Goal: Answer question/provide support

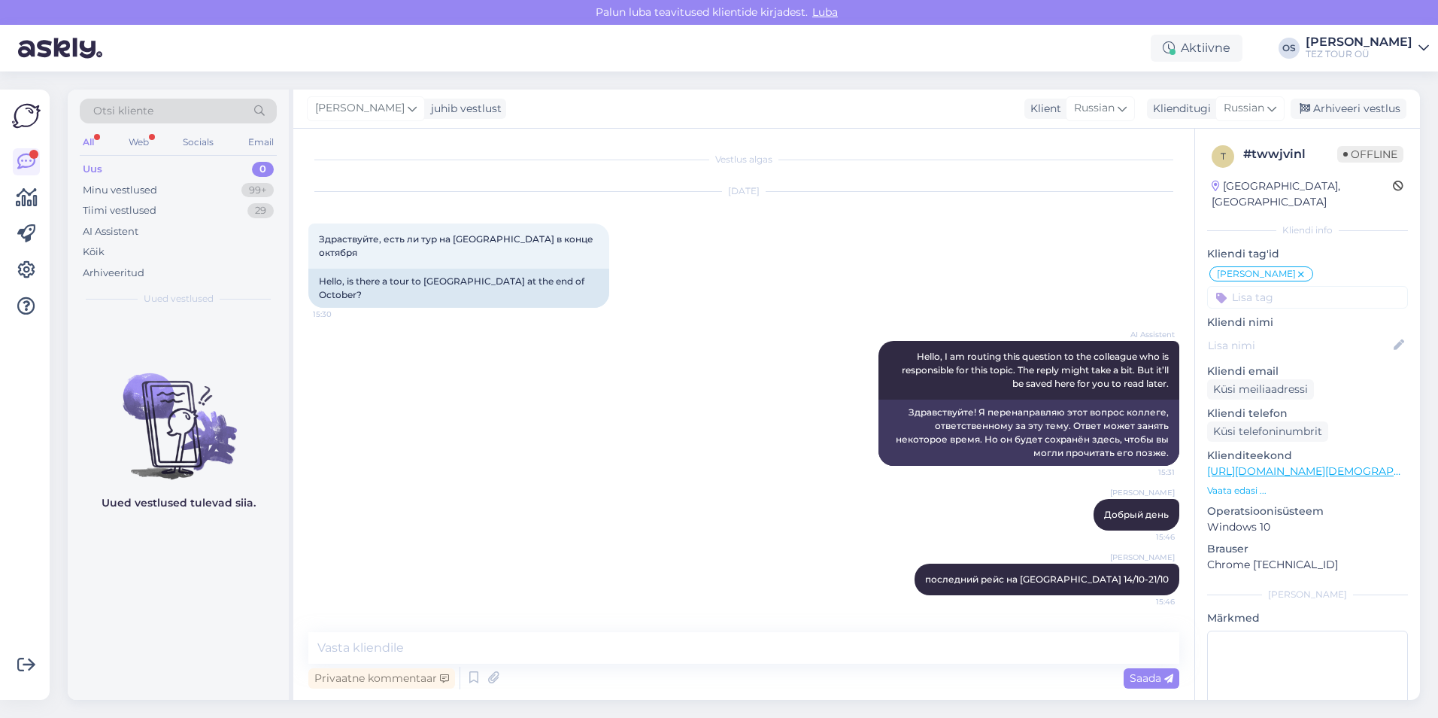
click at [124, 161] on div "Uus 0" at bounding box center [178, 169] width 197 height 21
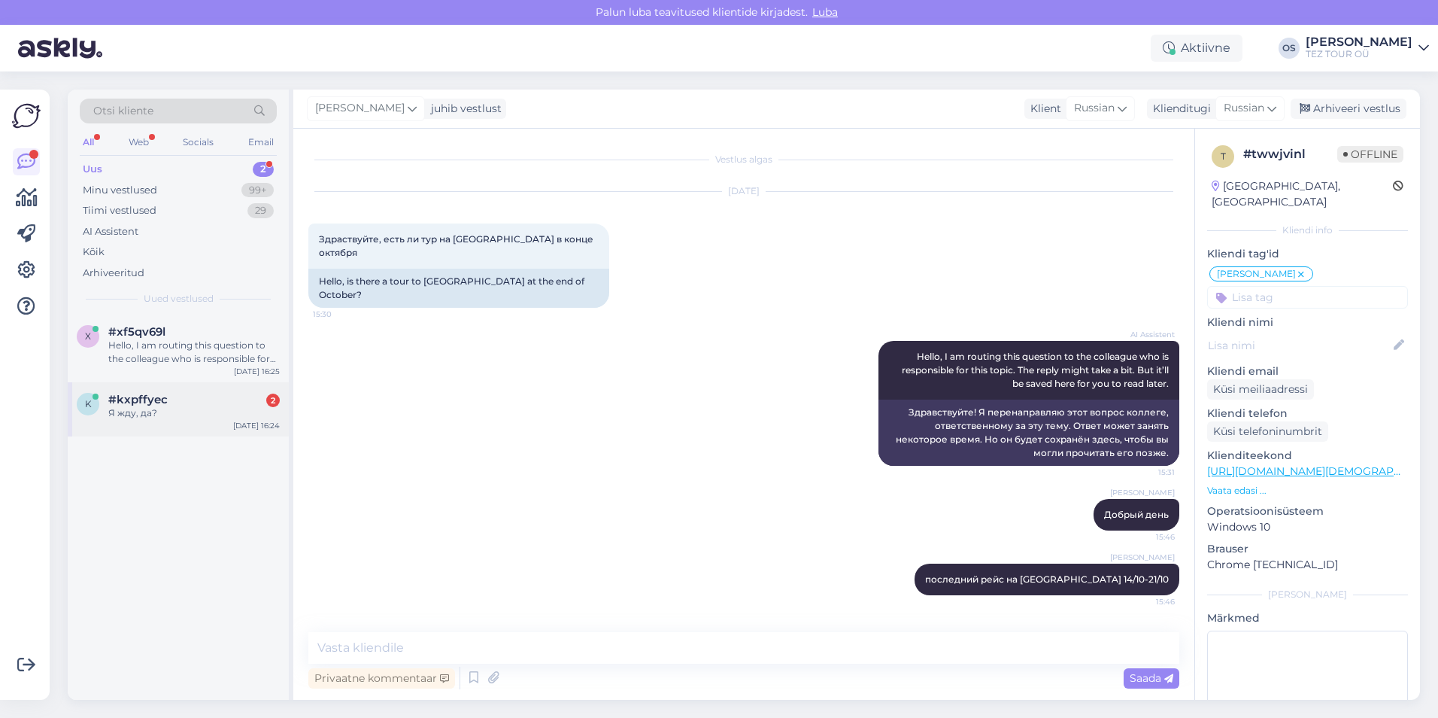
click at [177, 414] on div "Я жду, да?" at bounding box center [193, 413] width 171 height 14
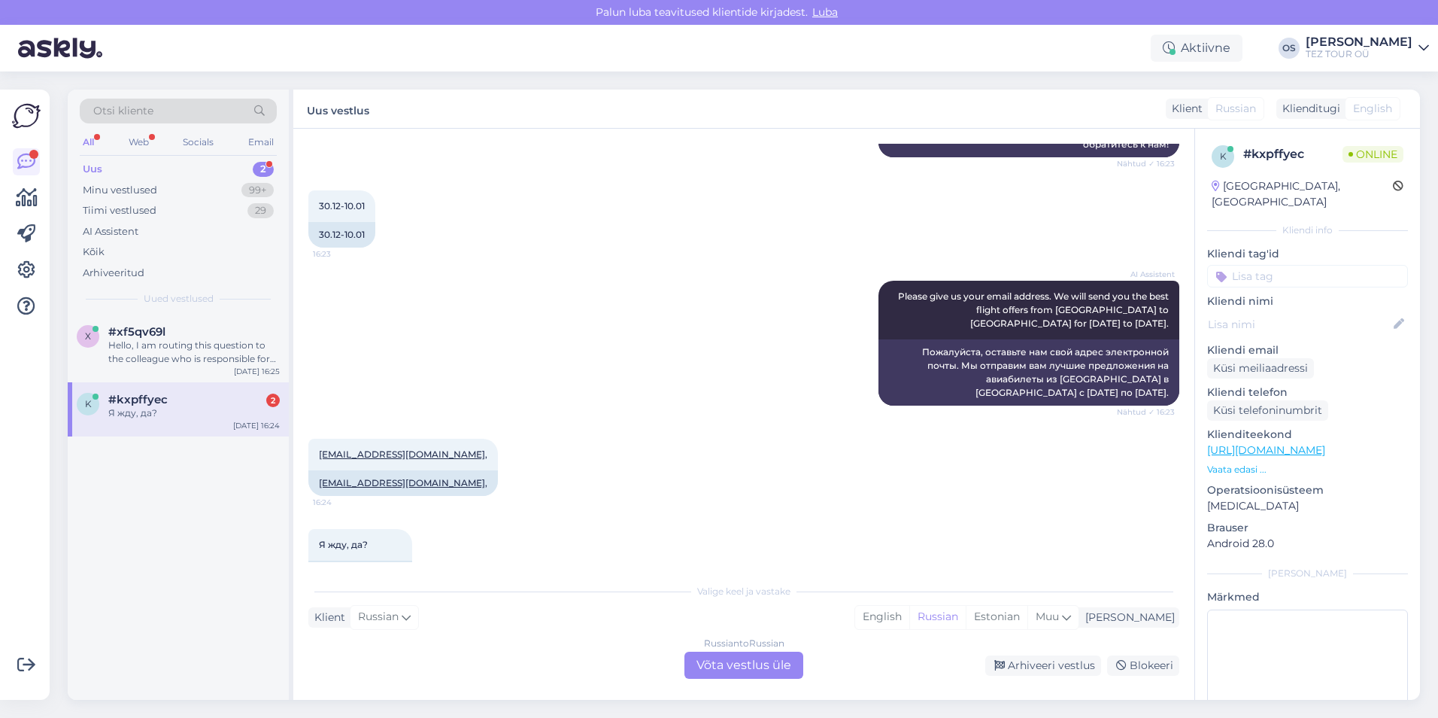
click at [706, 657] on div "Russian to Russian Võta vestlus üle" at bounding box center [743, 664] width 119 height 27
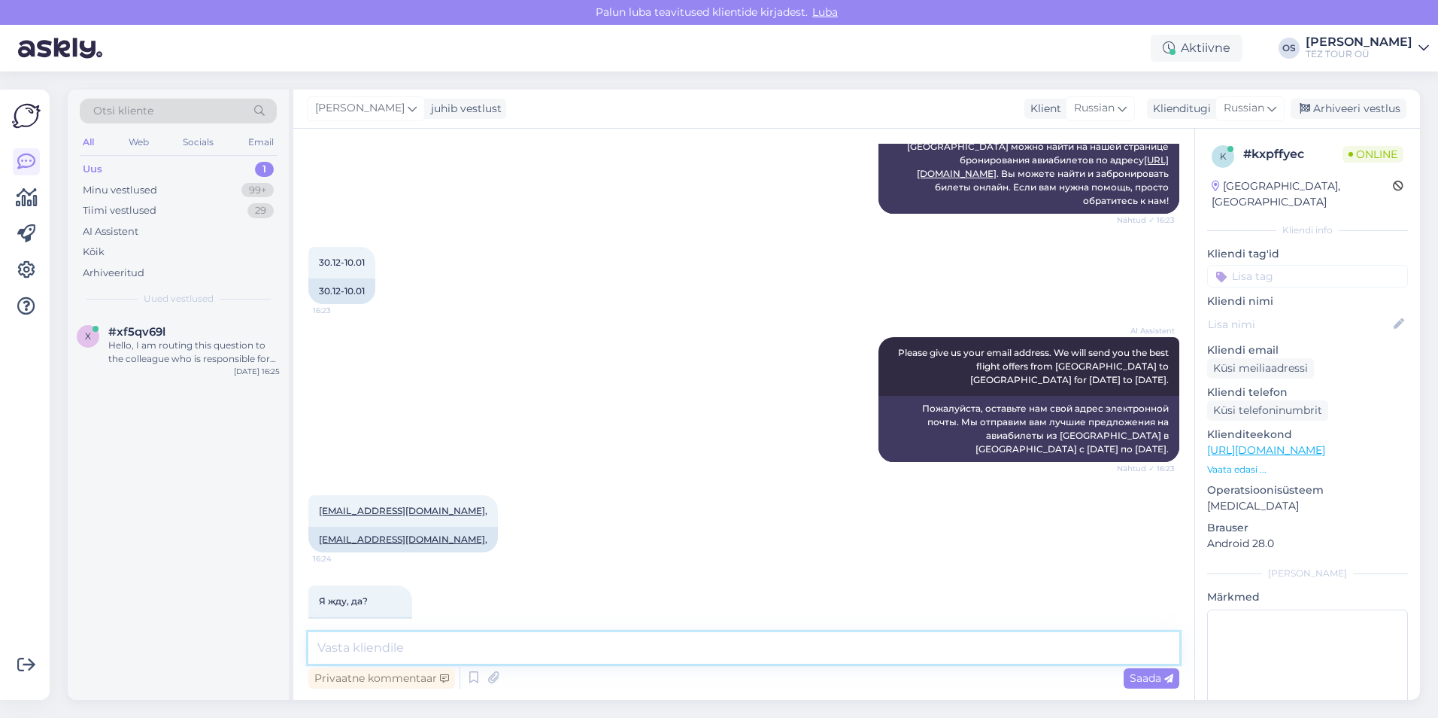
click at [400, 651] on textarea at bounding box center [743, 648] width 871 height 32
click at [398, 649] on textarea at bounding box center [743, 648] width 871 height 32
type textarea "добрый день!"
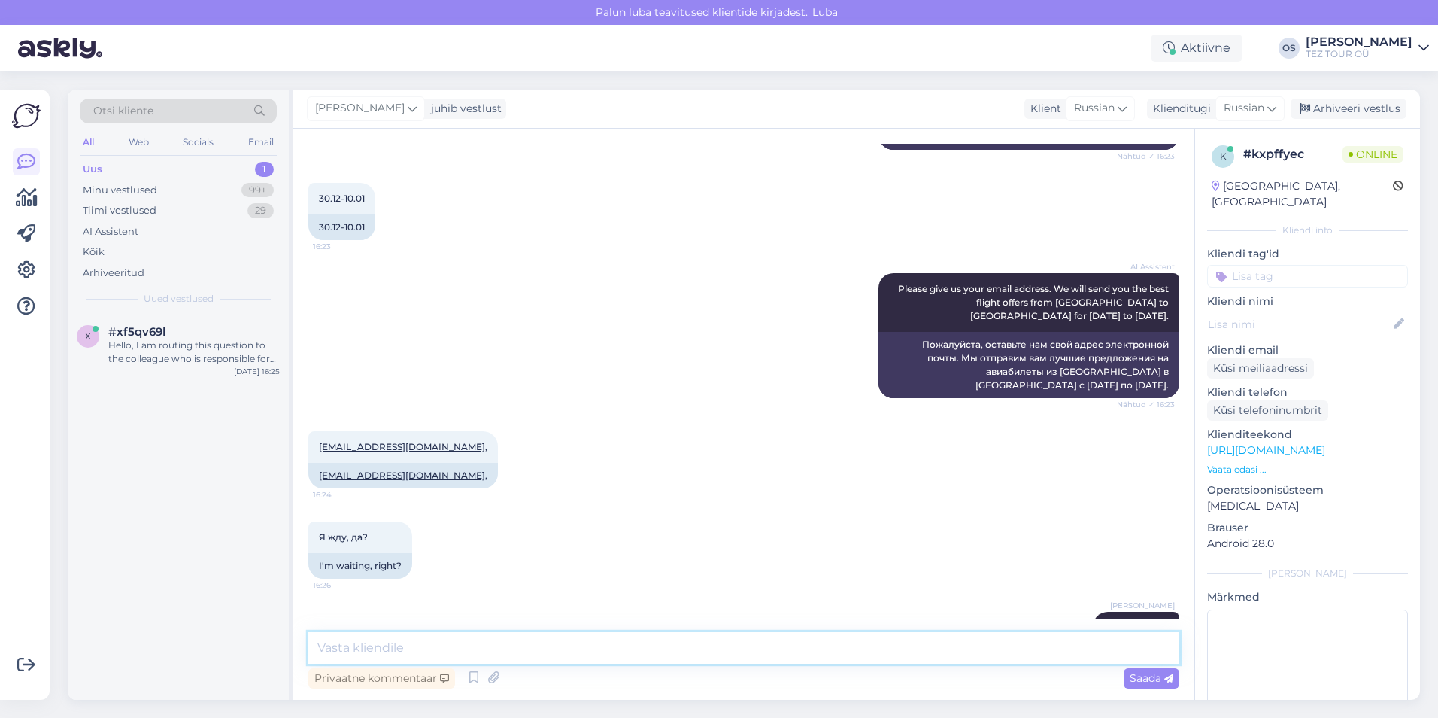
scroll to position [538, 0]
click at [385, 648] on textarea at bounding box center [743, 648] width 871 height 32
type textarea "вышлем вам предложение на email"
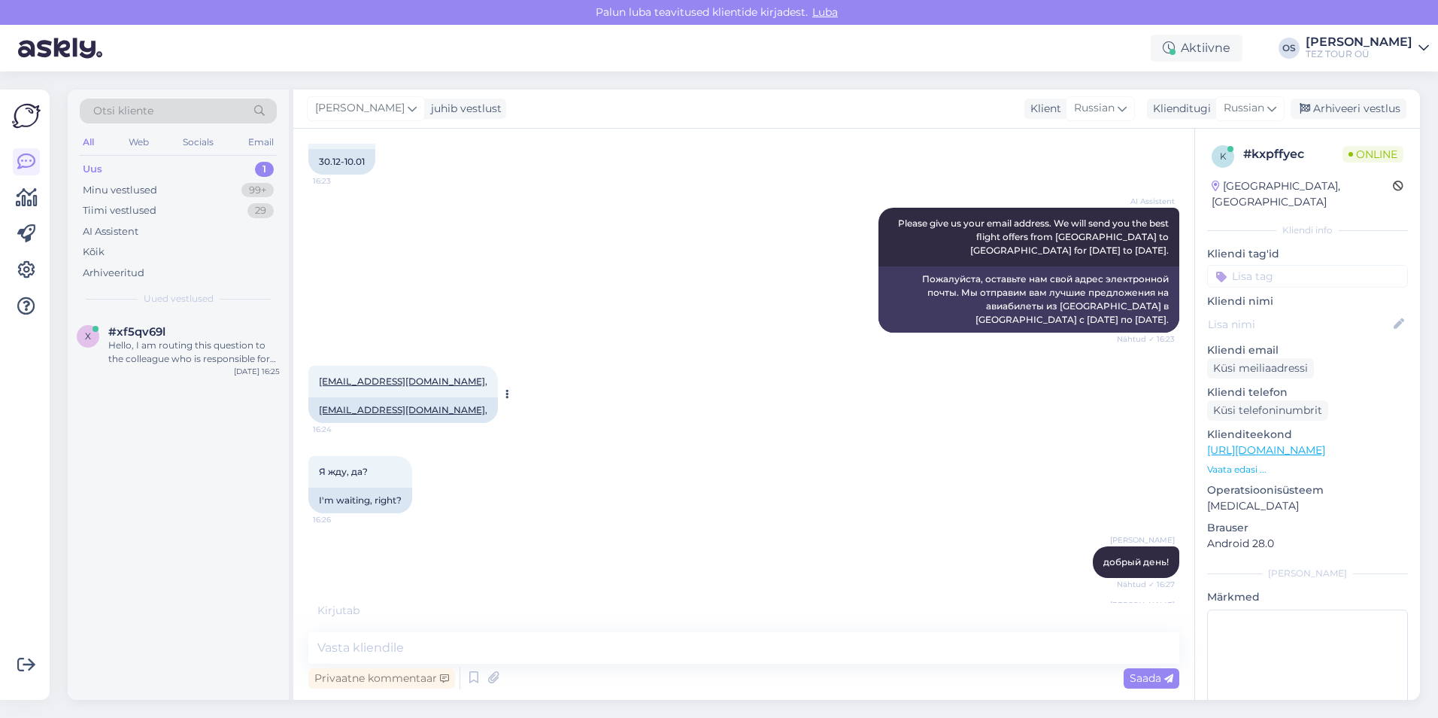
drag, startPoint x: 421, startPoint y: 343, endPoint x: 319, endPoint y: 342, distance: 102.3
click at [319, 366] on div "[EMAIL_ADDRESS][DOMAIN_NAME] , 16:24" at bounding box center [403, 382] width 190 height 32
drag, startPoint x: 319, startPoint y: 342, endPoint x: 347, endPoint y: 338, distance: 28.9
copy span "[EMAIL_ADDRESS][DOMAIN_NAME] ,"
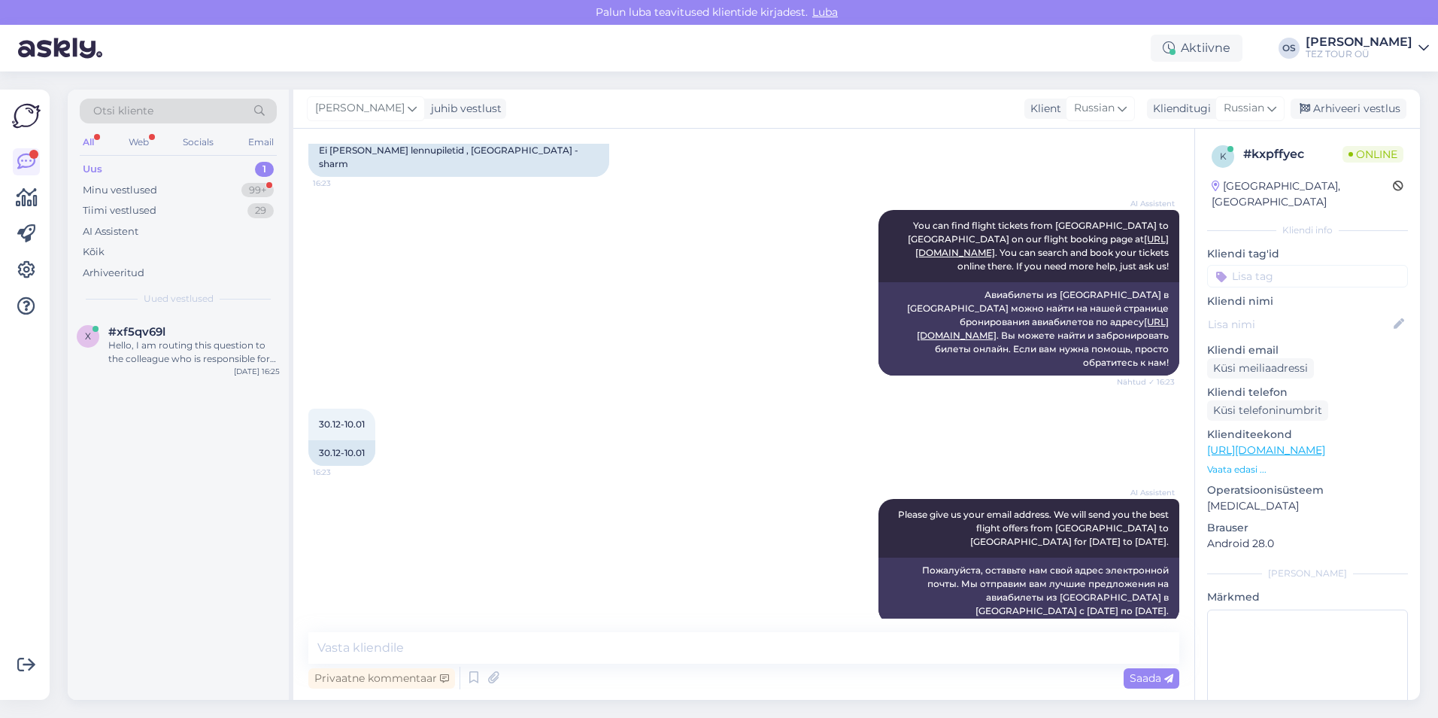
scroll to position [667, 0]
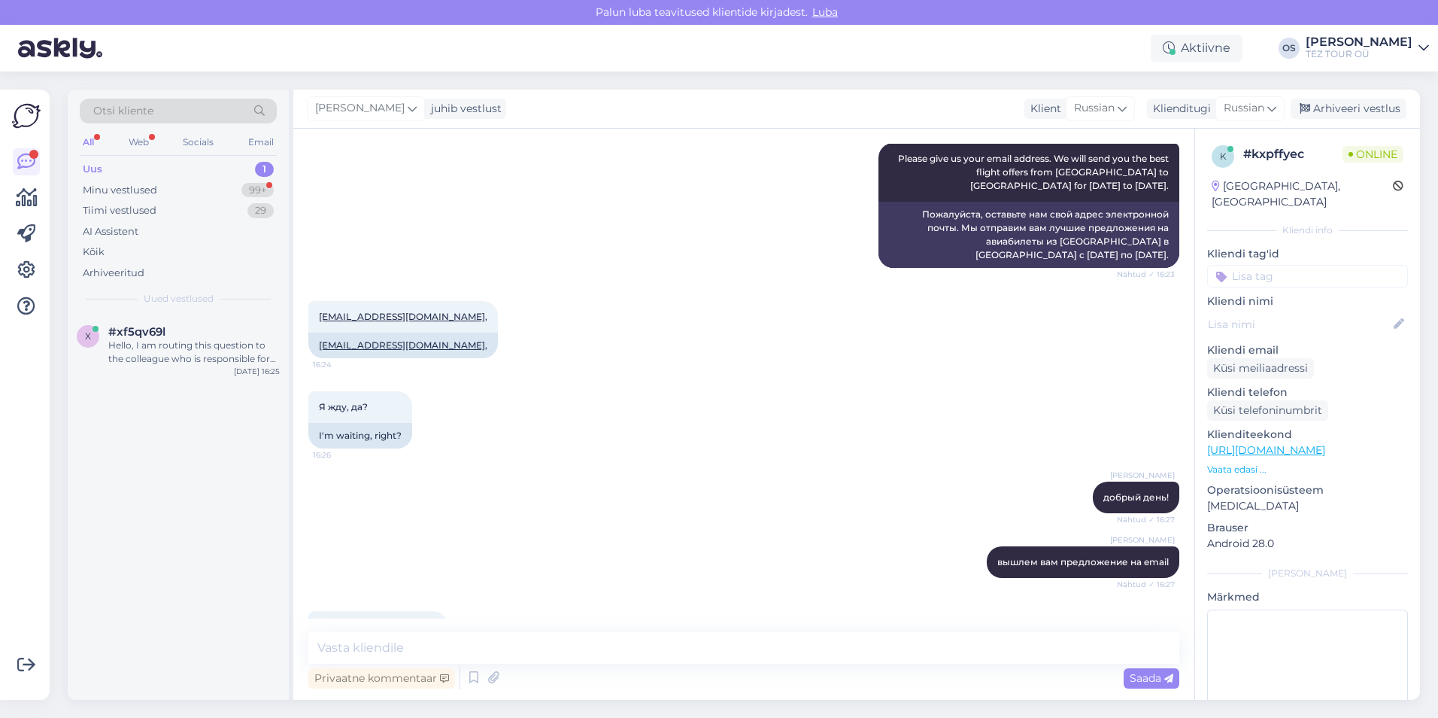
click at [463, 663] on div "Privaatne kommentaar Saada" at bounding box center [743, 662] width 871 height 60
click at [463, 647] on textarea at bounding box center [743, 648] width 871 height 32
click at [463, 648] on textarea at bounding box center [743, 648] width 871 height 32
type textarea "у нас рейсы на 7 и 14 ночей"
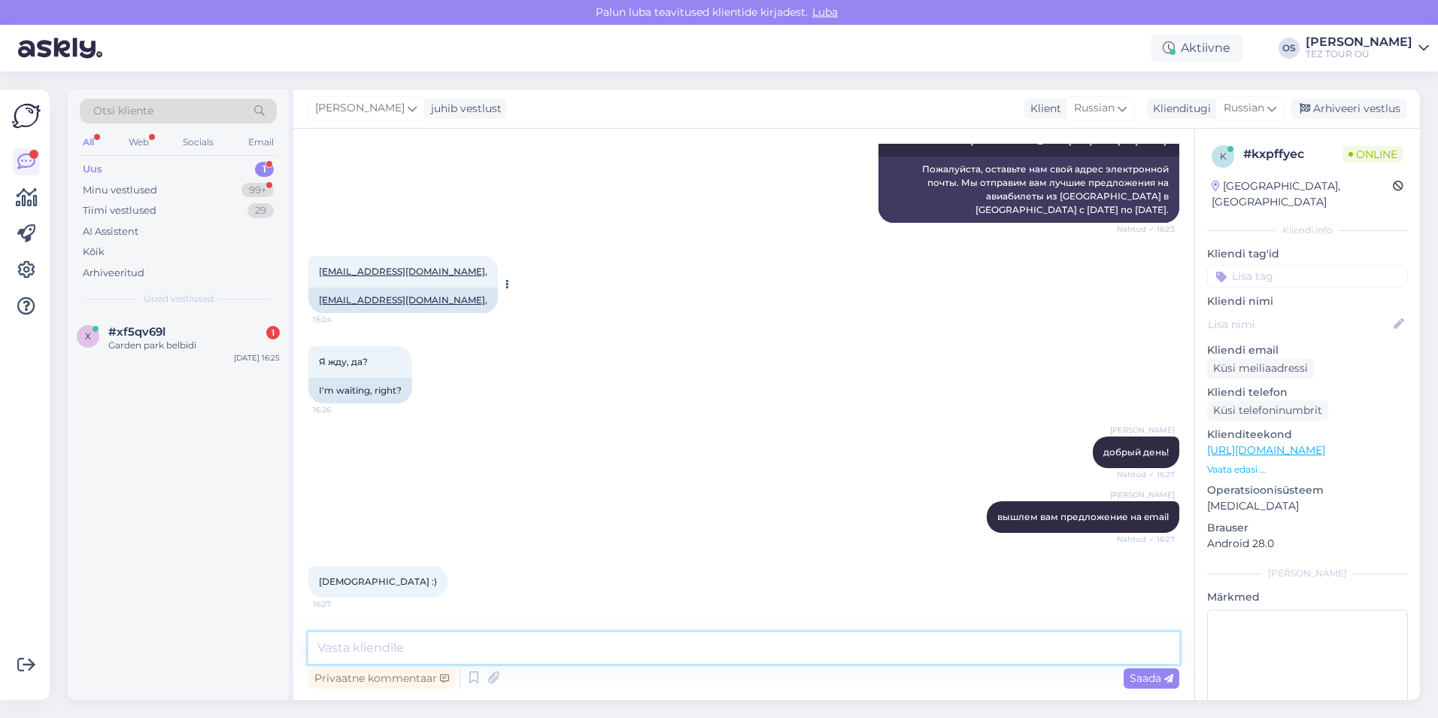
scroll to position [711, 0]
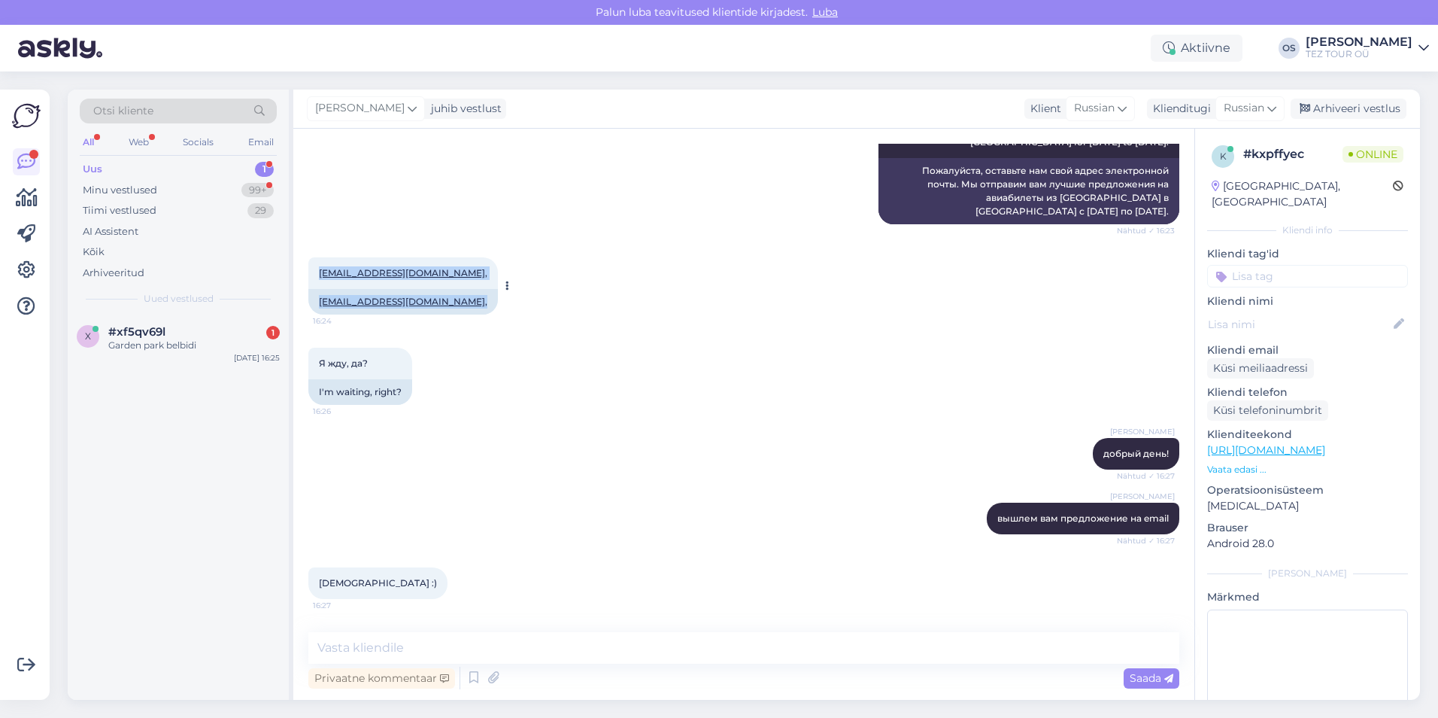
drag, startPoint x: 314, startPoint y: 229, endPoint x: 430, endPoint y: 234, distance: 115.9
click at [430, 257] on div "[EMAIL_ADDRESS][DOMAIN_NAME] , 16:24 [EMAIL_ADDRESS][DOMAIN_NAME] ," at bounding box center [403, 285] width 190 height 57
drag, startPoint x: 430, startPoint y: 234, endPoint x: 402, endPoint y: 232, distance: 28.6
copy div "[EMAIL_ADDRESS][DOMAIN_NAME] , 16:24 [EMAIL_ADDRESS][DOMAIN_NAME] ,"
click at [363, 652] on textarea at bounding box center [743, 648] width 871 height 32
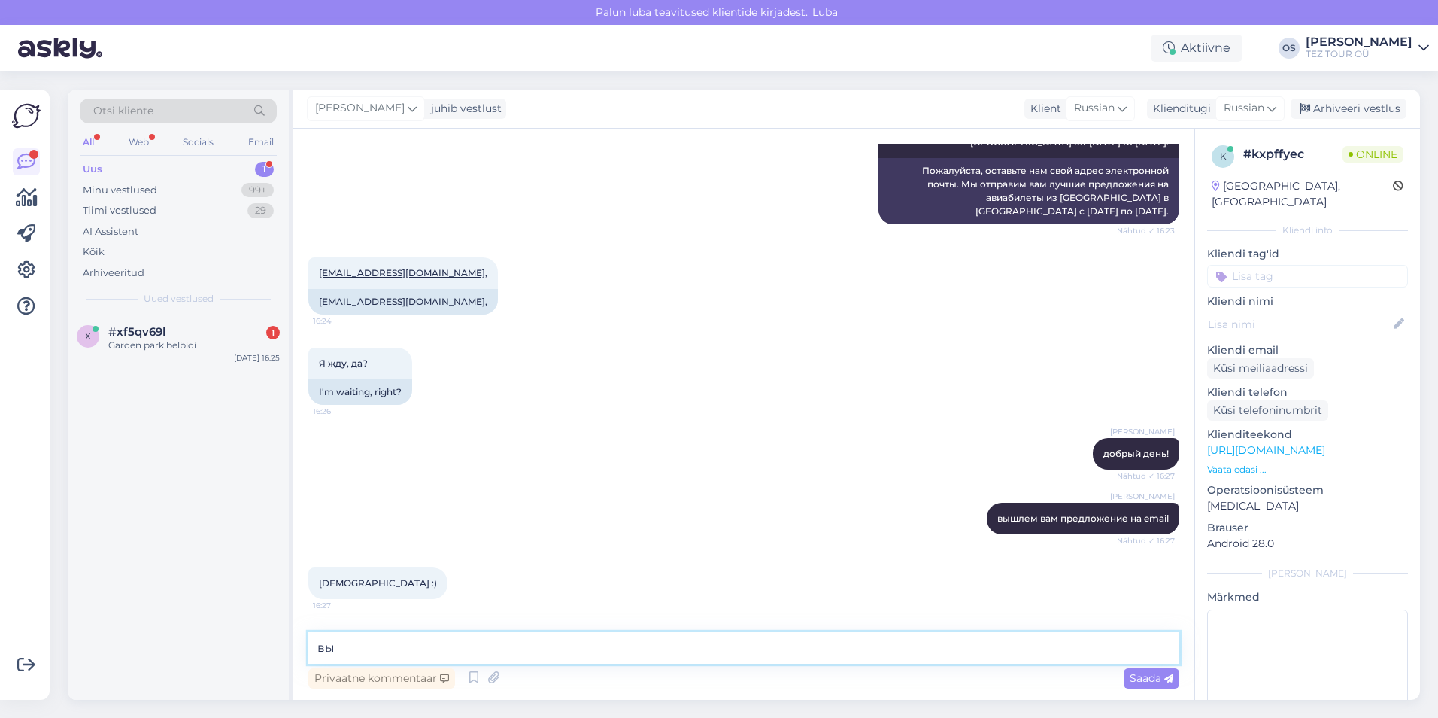
type textarea "в"
type textarea "выслано"
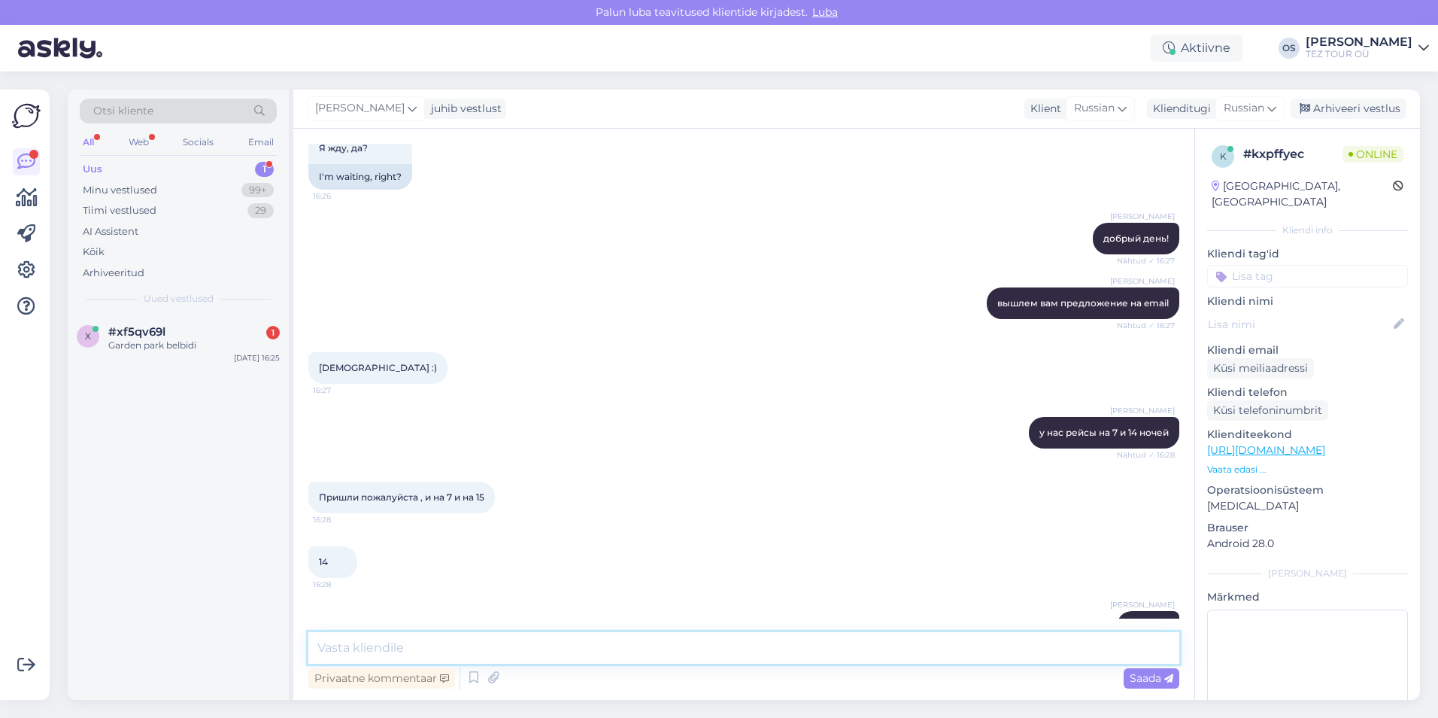
click at [391, 661] on textarea at bounding box center [743, 648] width 871 height 32
click at [186, 321] on div "x #xf5qv69l 1 Garden park belbidi [DATE] 16:25" at bounding box center [178, 341] width 221 height 54
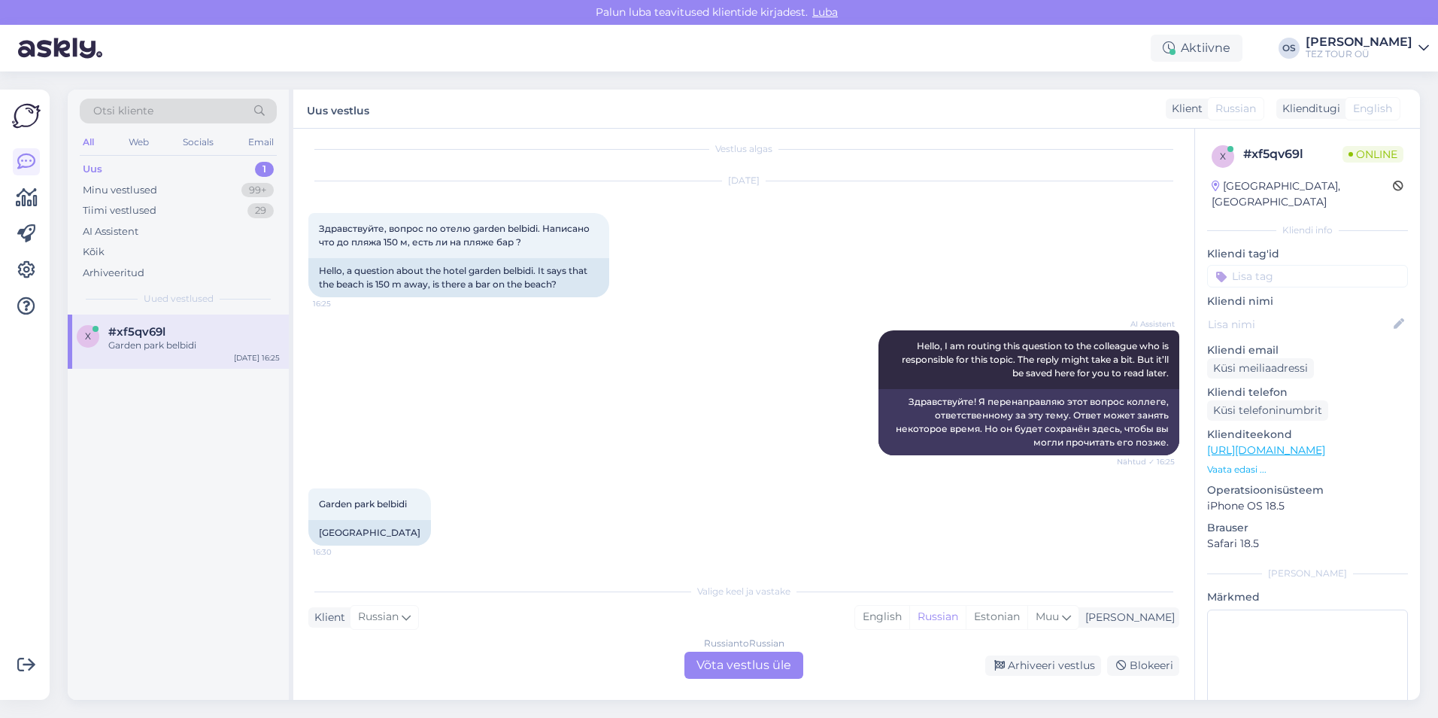
click at [732, 663] on div "Russian to Russian Võta vestlus üle" at bounding box center [743, 664] width 119 height 27
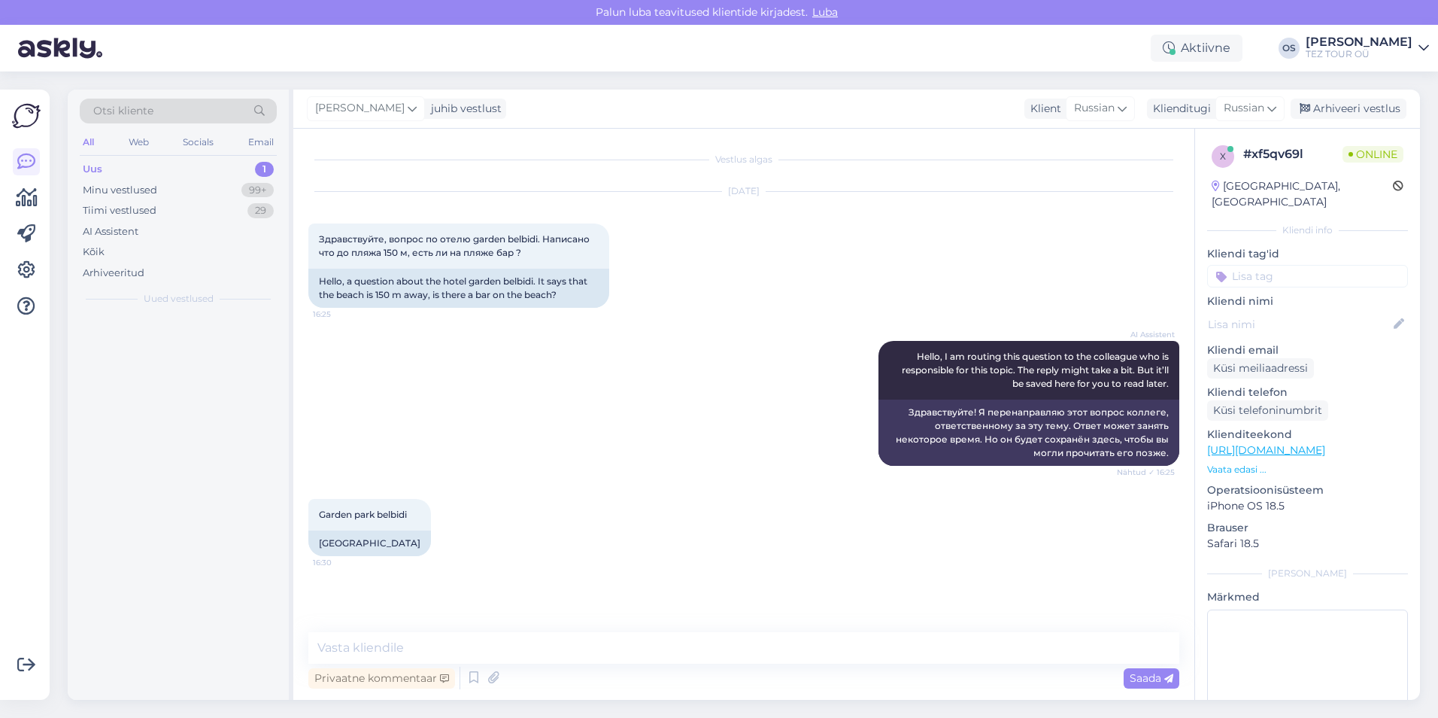
scroll to position [0, 0]
click at [1291, 265] on input at bounding box center [1307, 276] width 201 height 23
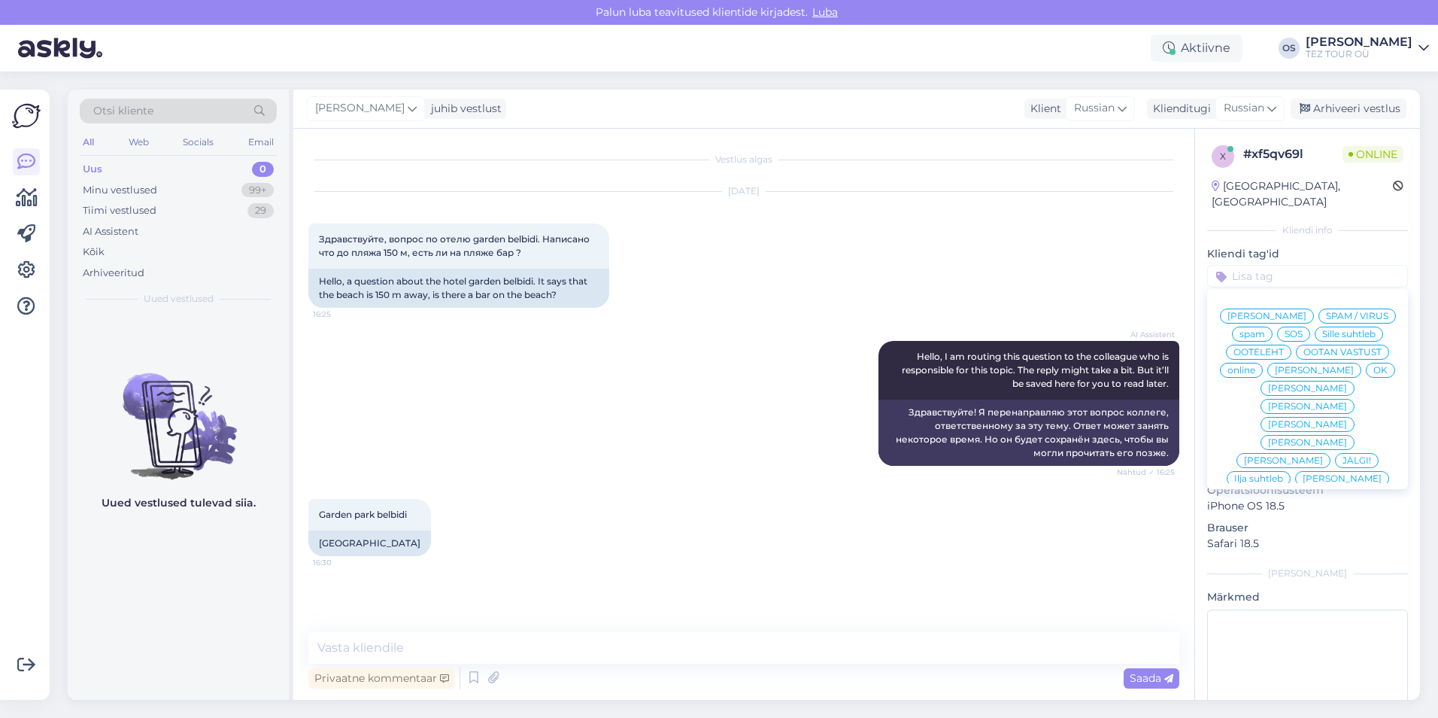
click at [1275, 375] on span "[PERSON_NAME]" at bounding box center [1314, 370] width 79 height 9
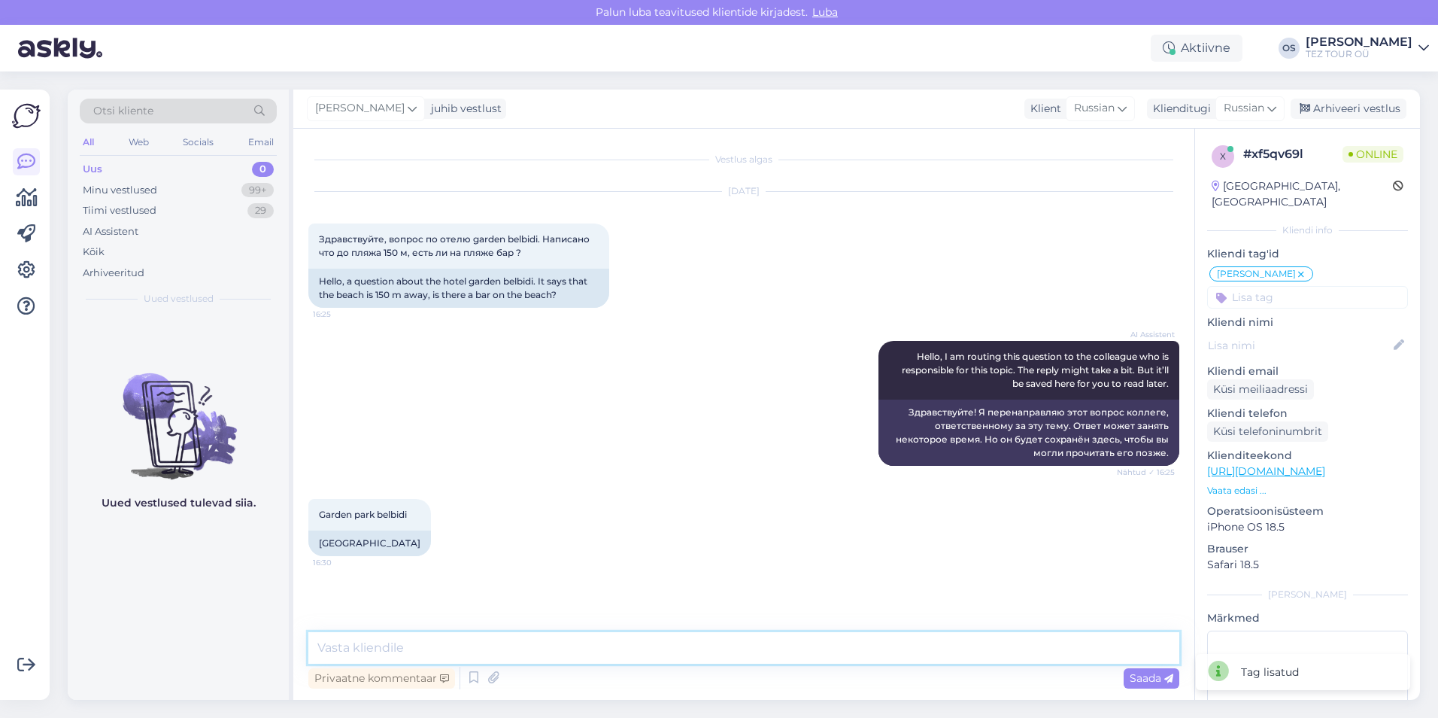
click at [416, 645] on textarea at bounding box center [743, 648] width 871 height 32
click at [416, 644] on textarea at bounding box center [743, 648] width 871 height 32
type textarea "Добрый день!"
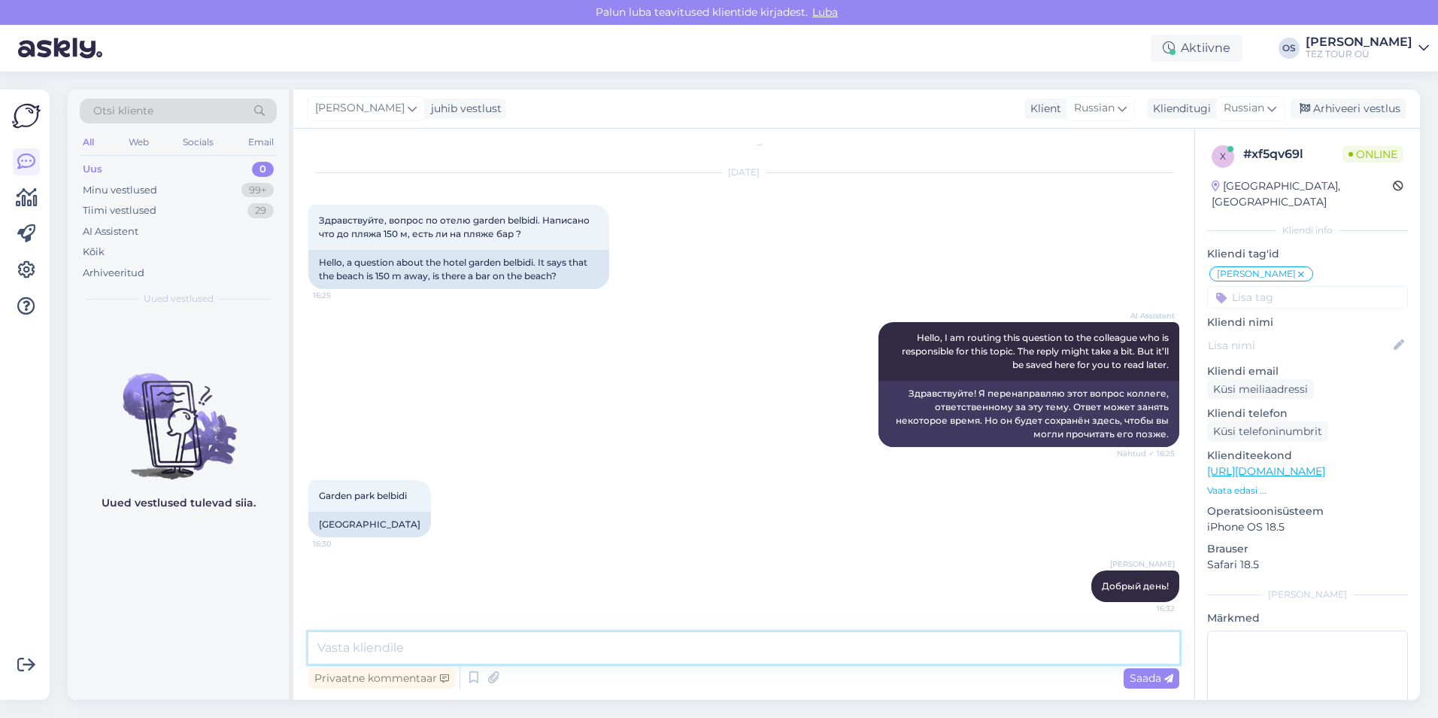
paste textarea "в 150 м через дорогу от собственного пляжа."
type textarea "в 150 м через дорогу от собственного пляжа."
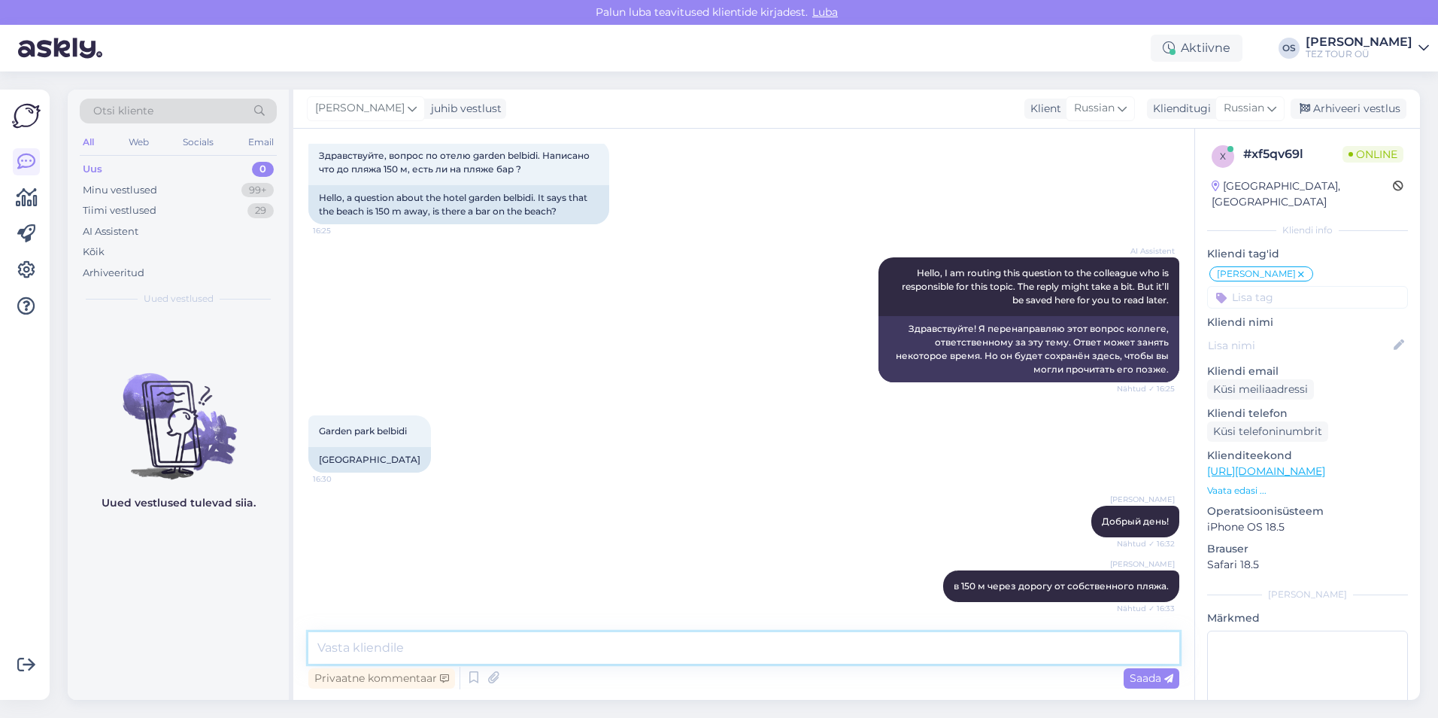
paste textarea "Пляж на пляже зонтики, шезлонги:: бесплатно на пляже полотенца: залог галечный …"
type textarea "Пляж на пляже зонтики, шезлонги:: бесплатно на пляже полотенца: залог галечный …"
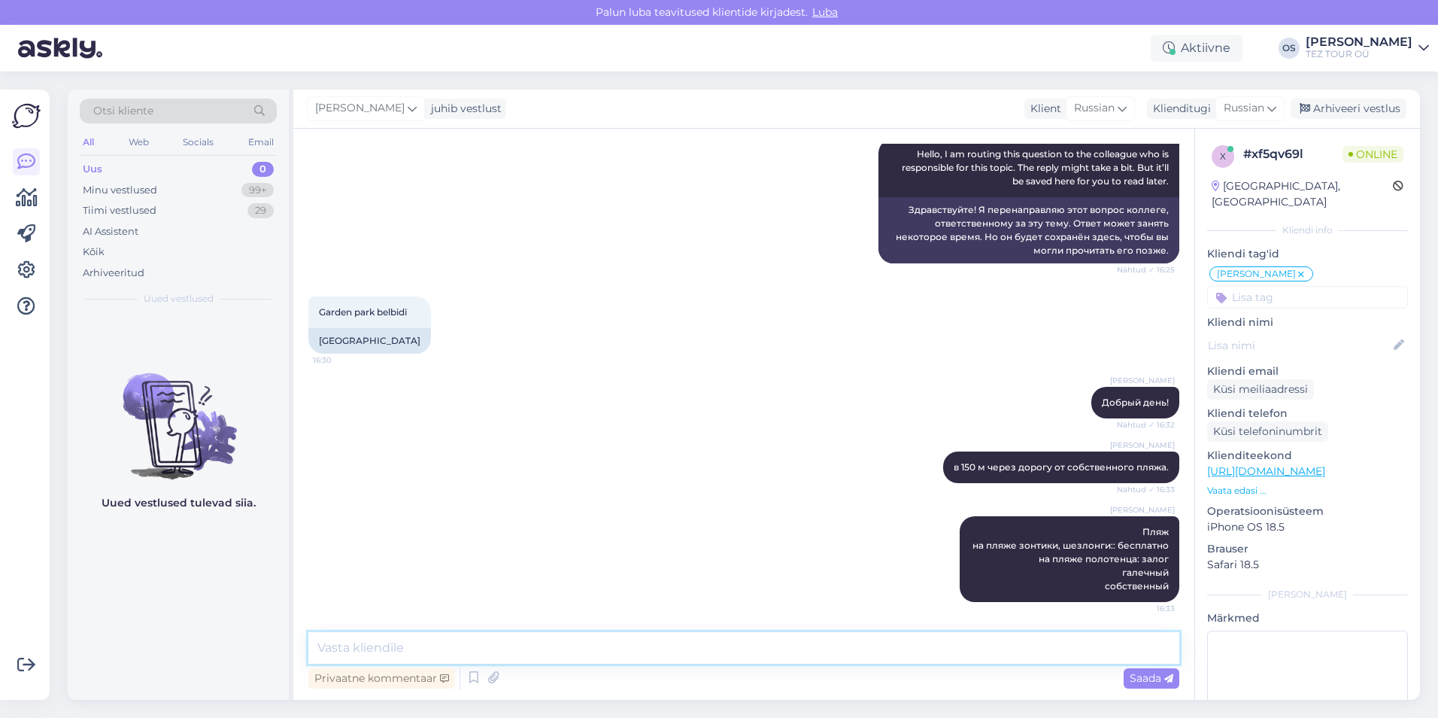
click at [524, 645] on textarea at bounding box center [743, 648] width 871 height 32
type textarea ","
type textarea "бара на пляже- нет"
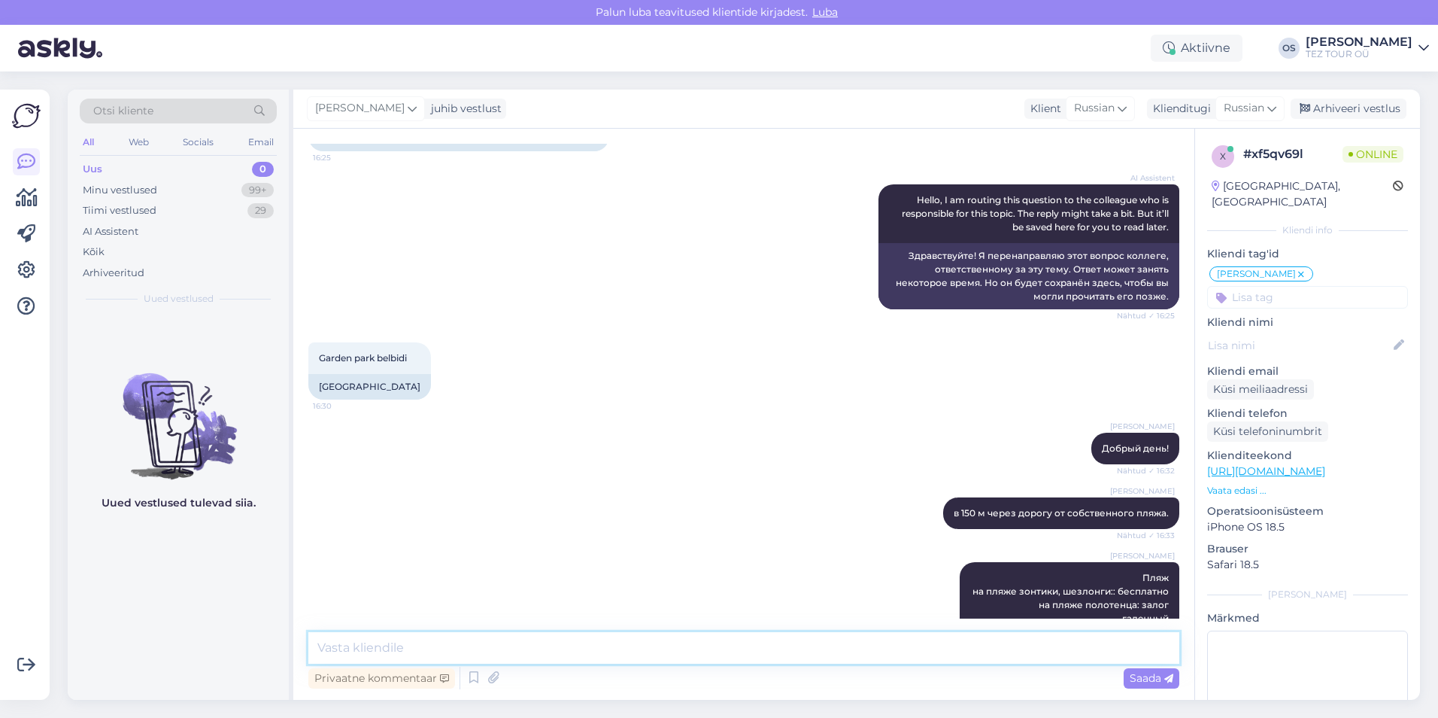
scroll to position [267, 0]
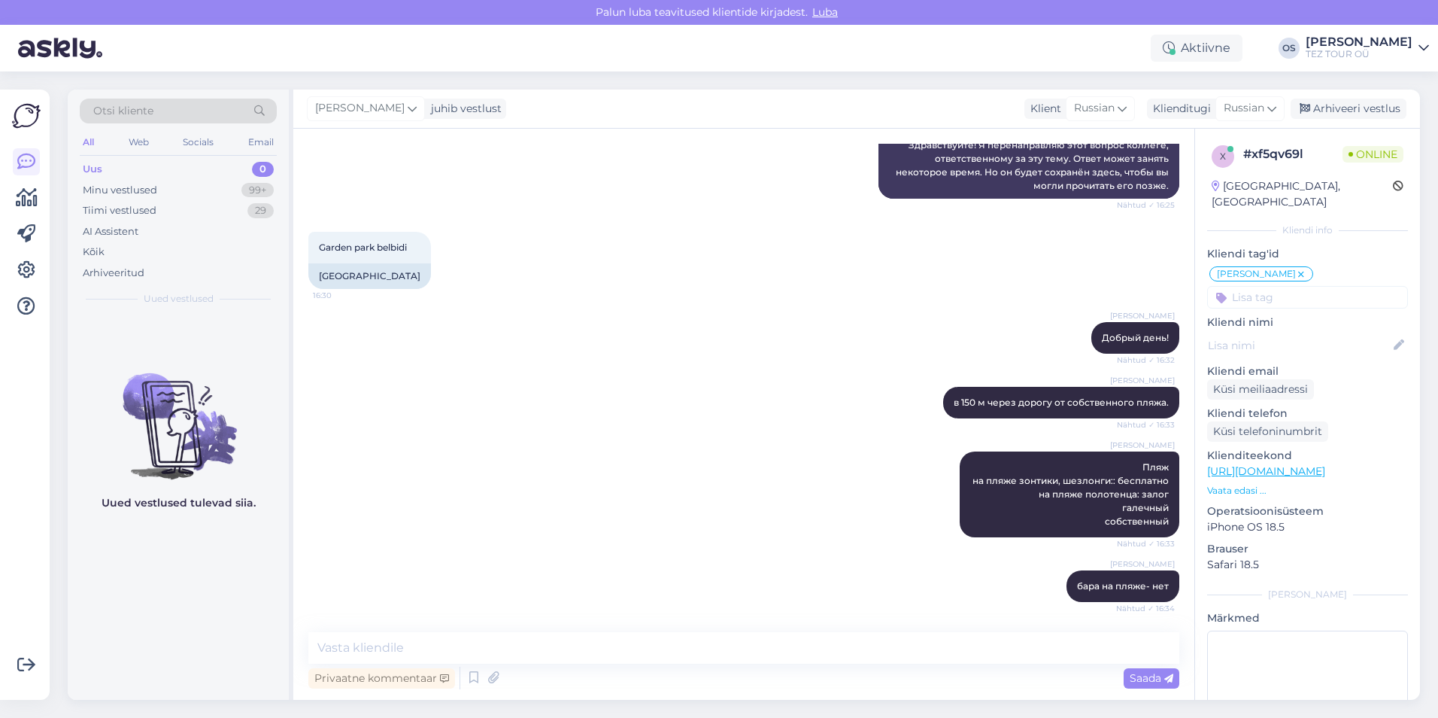
click at [125, 170] on div "Uus 0" at bounding box center [178, 169] width 197 height 21
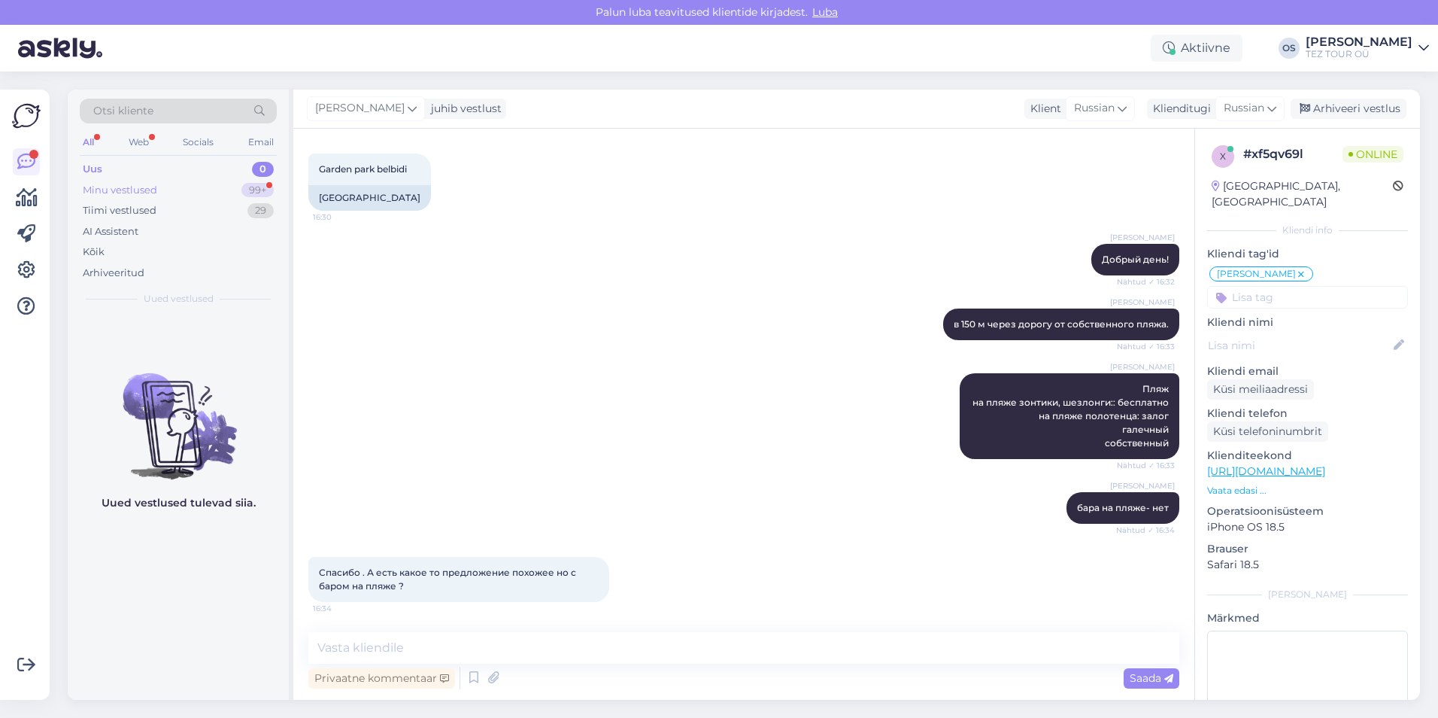
click at [148, 190] on div "Minu vestlused" at bounding box center [120, 190] width 74 height 15
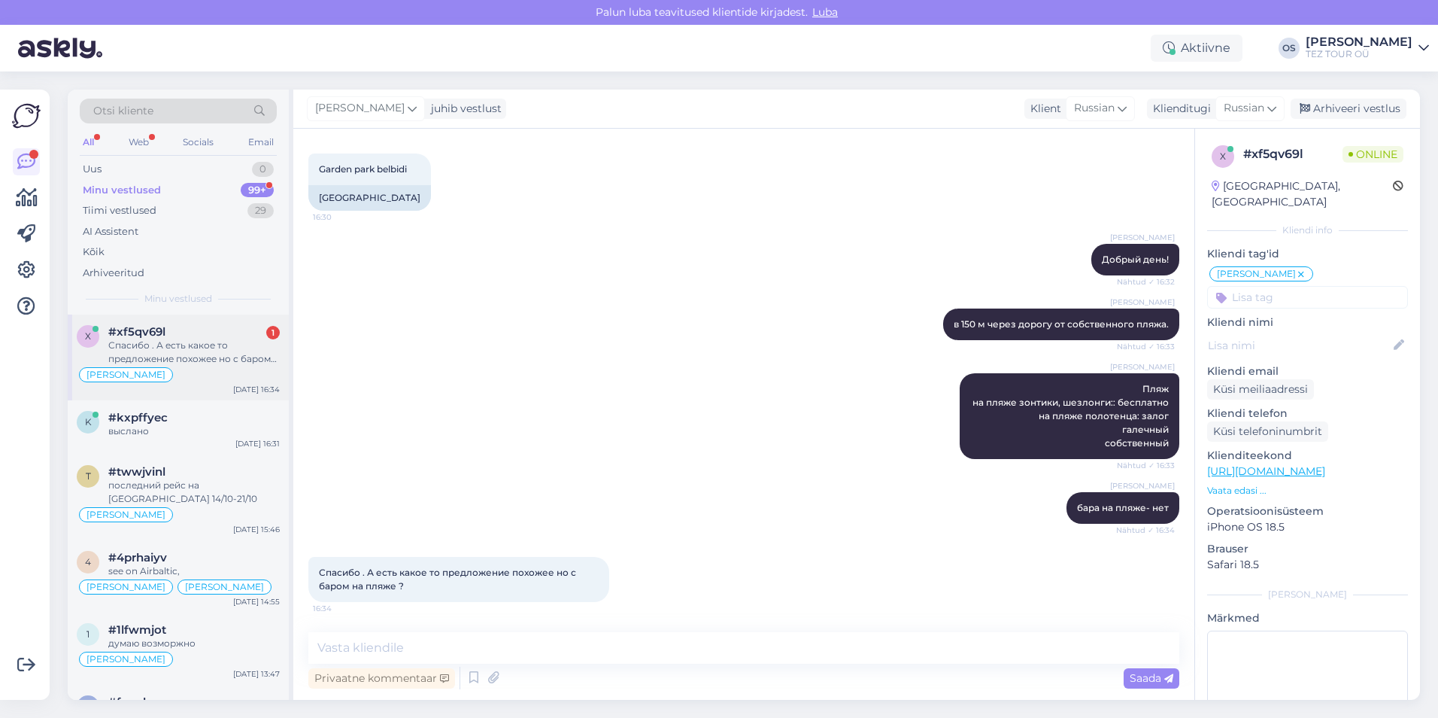
click at [183, 338] on div "#xf5qv69l 1" at bounding box center [193, 332] width 171 height 14
click at [333, 648] on textarea at bounding box center [743, 648] width 871 height 32
type textarea "какие даты и сколько вас человек?"
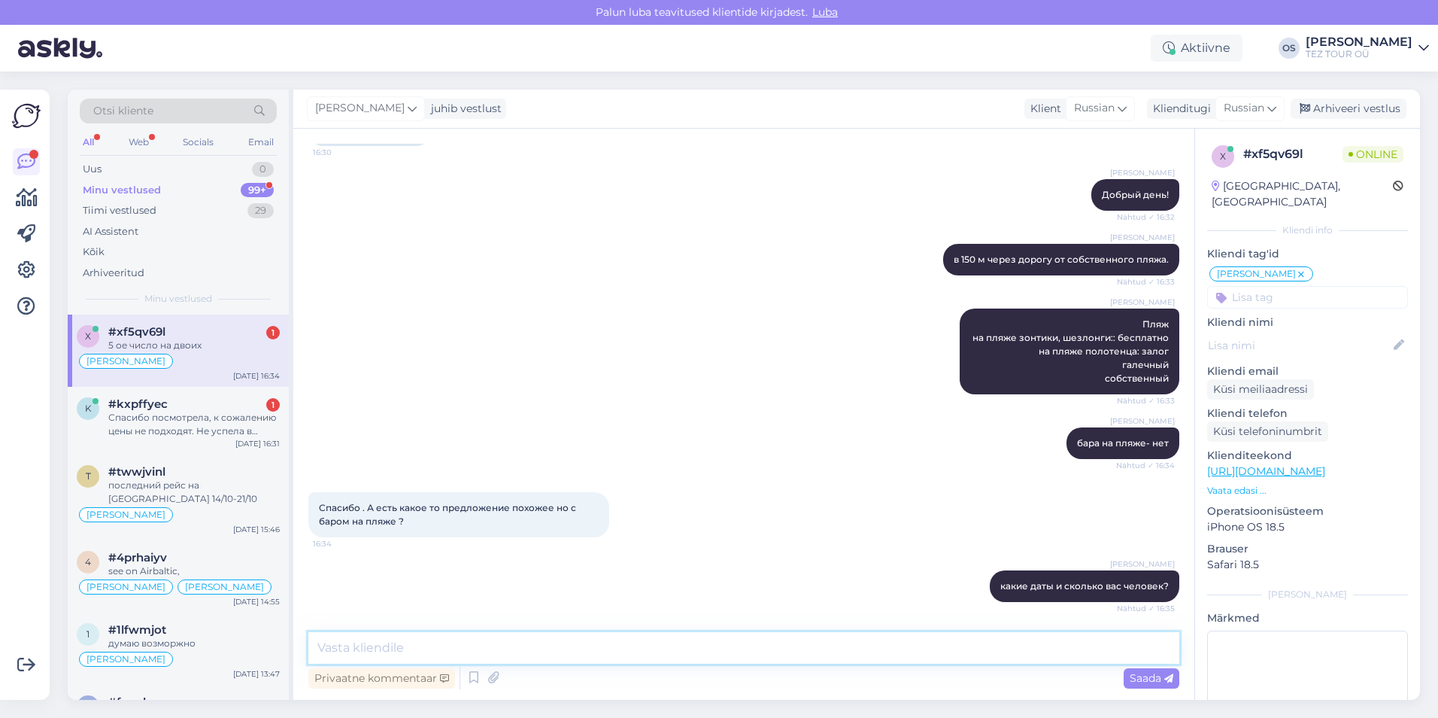
scroll to position [475, 0]
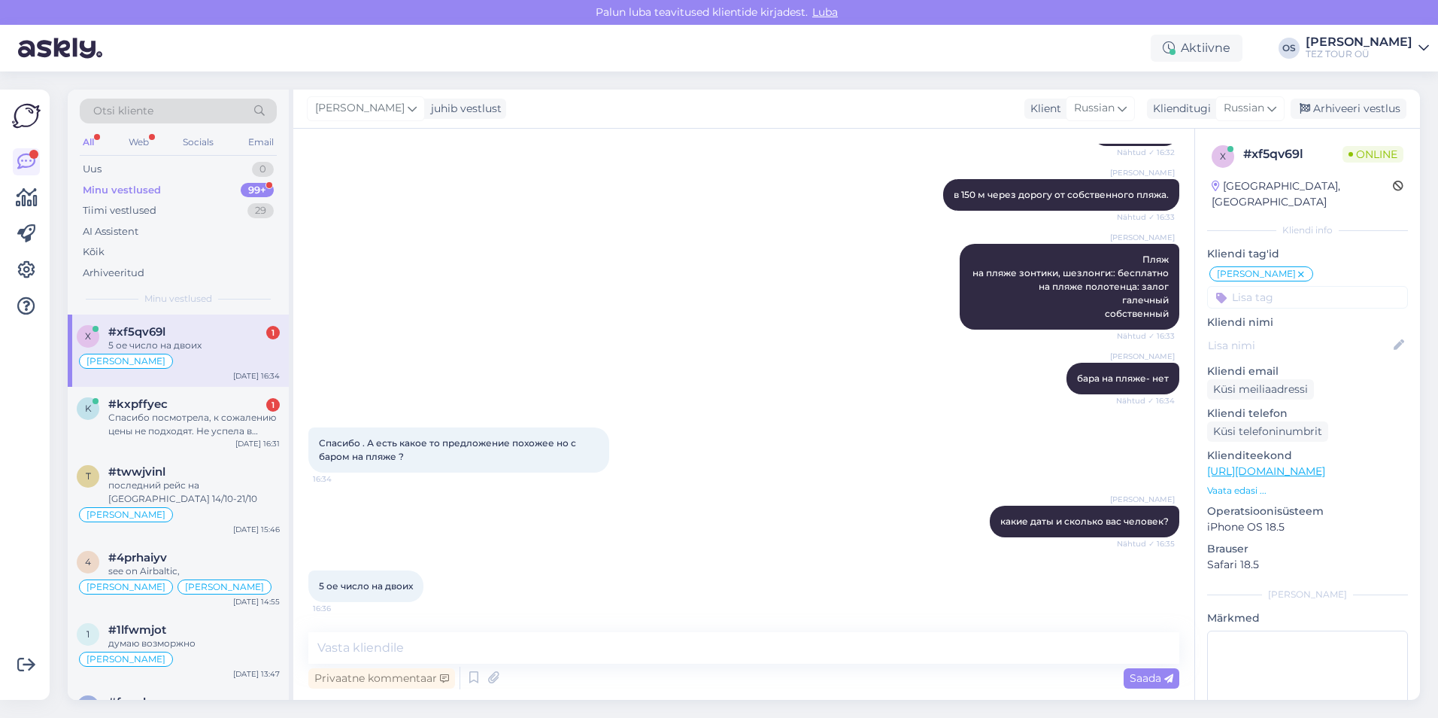
click at [203, 344] on div "5 ое число на двоих" at bounding box center [193, 345] width 171 height 14
click at [372, 637] on textarea at bounding box center [743, 648] width 871 height 32
type textarea "сентябрь или октябрь"
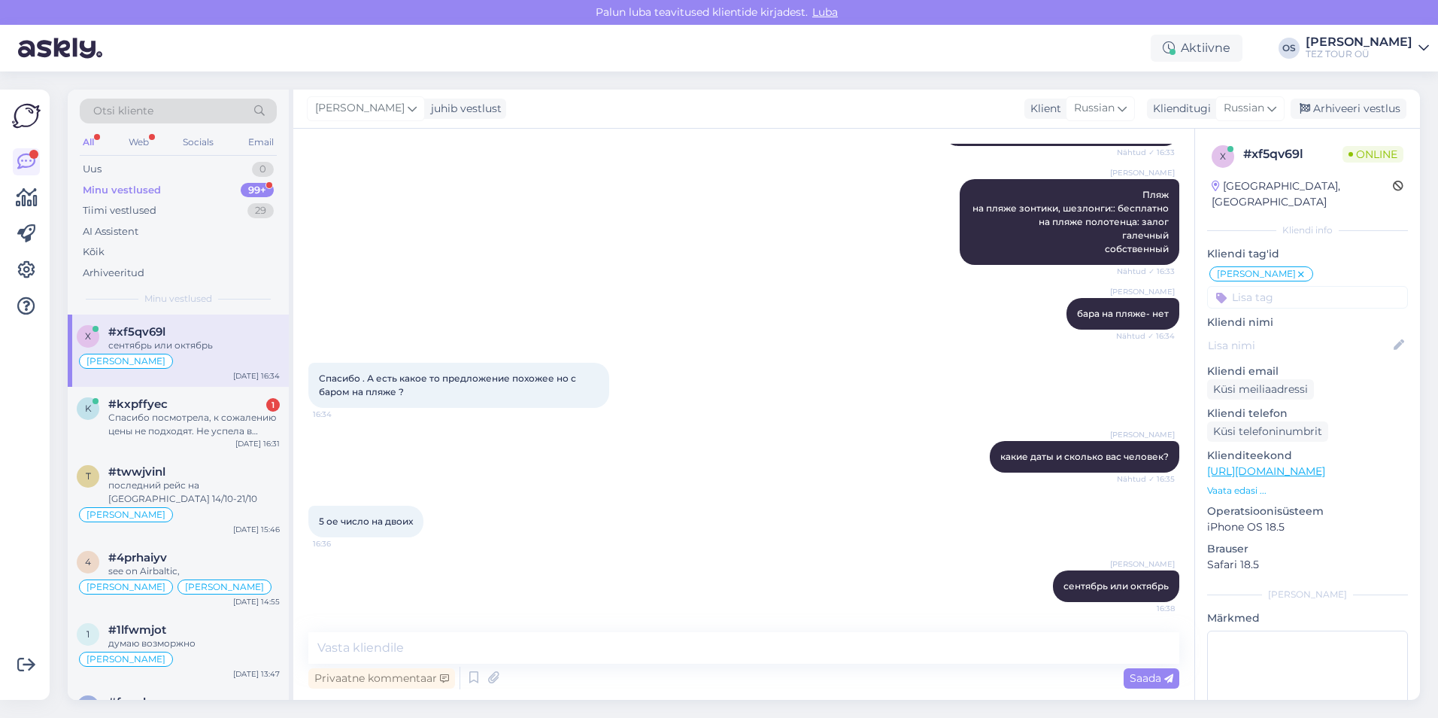
click at [563, 631] on div "Vestlus algas [DATE] Здравствуйте, вопрос по отелю garden belbidi. Написано что…" at bounding box center [743, 414] width 901 height 571
click at [506, 641] on textarea at bounding box center [743, 648] width 871 height 32
click at [222, 421] on div "Спасибо посмотрела, к сожалению цены не подходят. Не успела в айрбалтике купить…" at bounding box center [193, 424] width 171 height 27
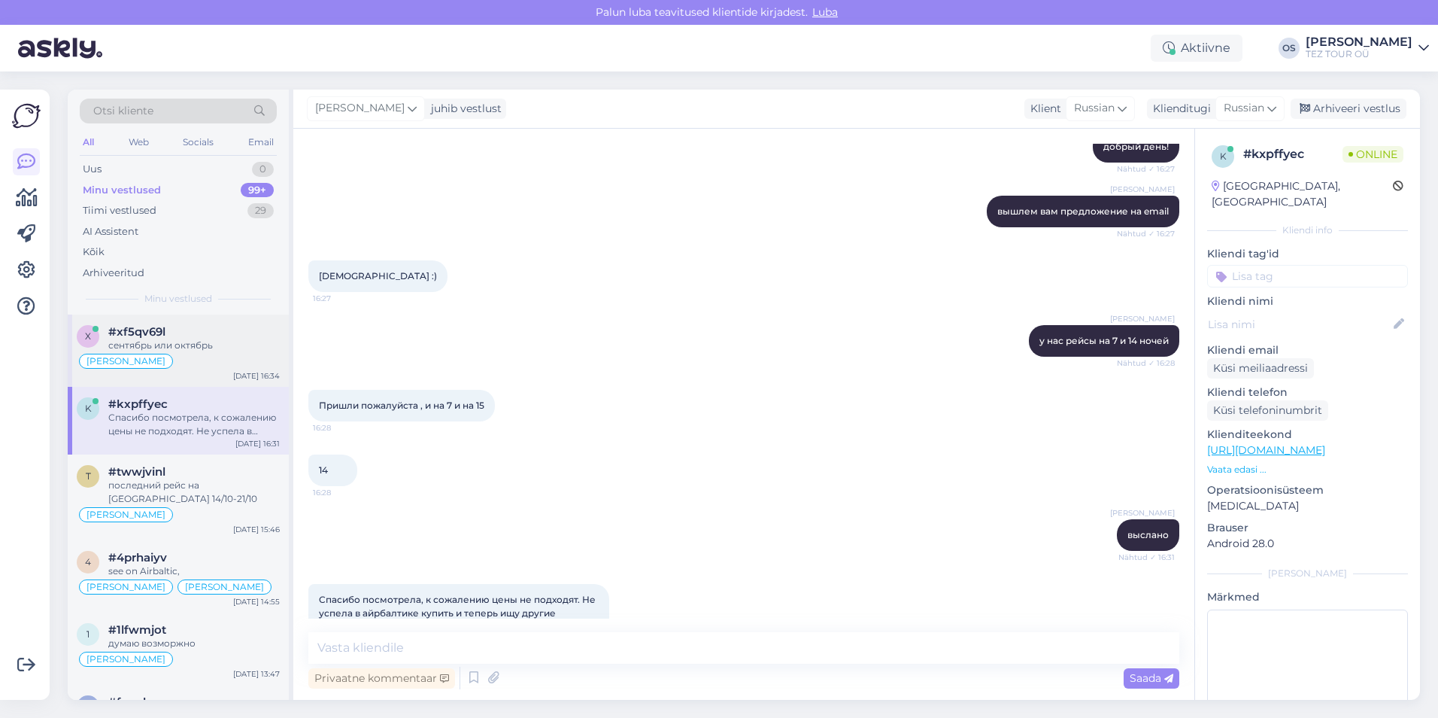
click at [211, 345] on div "сентябрь или октябрь" at bounding box center [193, 345] width 171 height 14
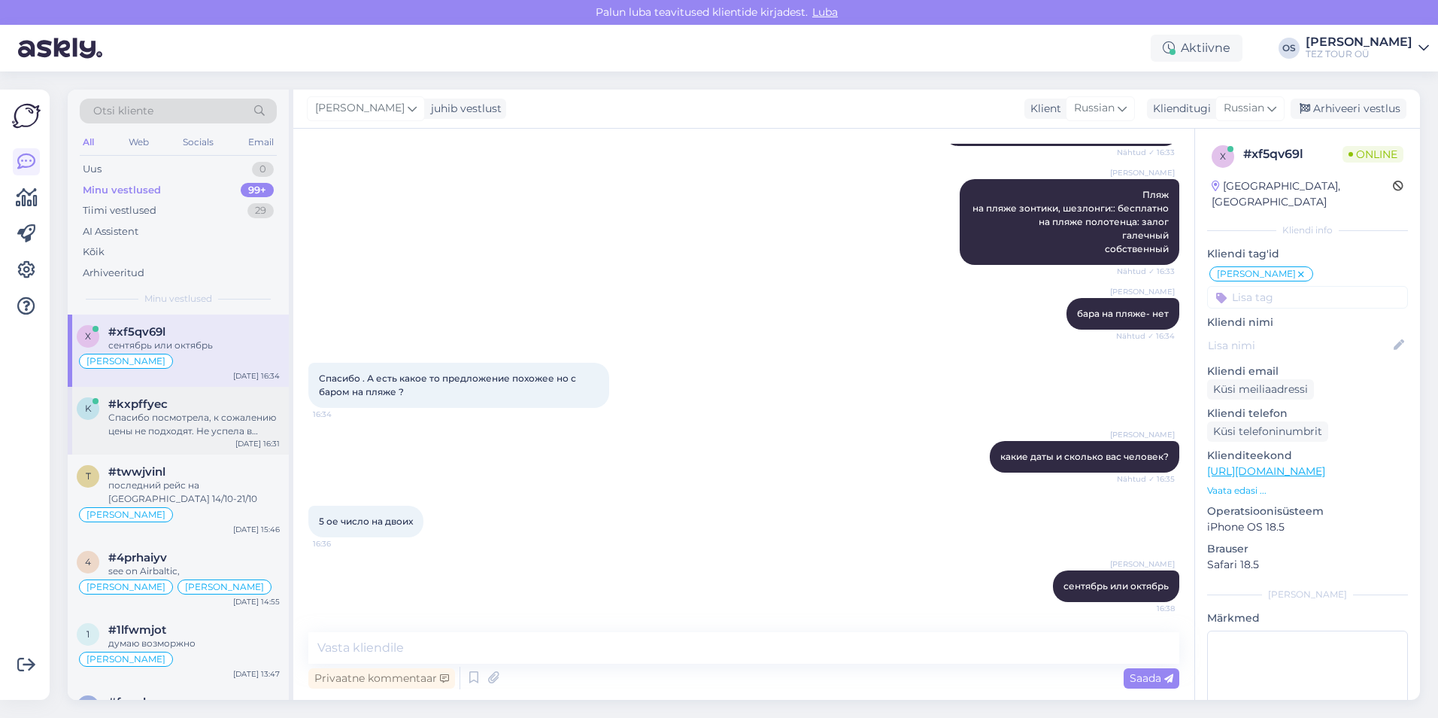
drag, startPoint x: 211, startPoint y: 345, endPoint x: 222, endPoint y: 429, distance: 85.0
click at [222, 429] on div "Спасибо посмотрела, к сожалению цены не подходят. Не успела в айрбалтике купить…" at bounding box center [193, 424] width 171 height 27
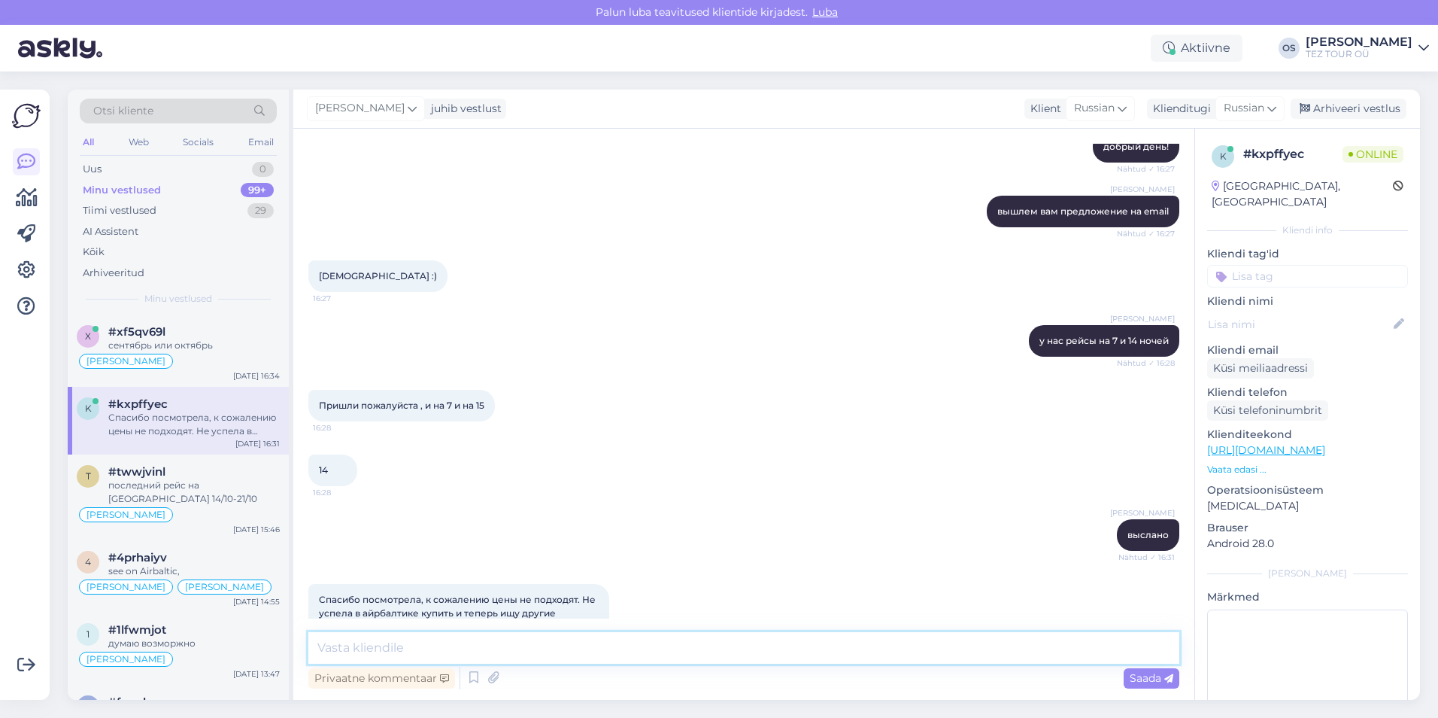
click at [449, 661] on textarea at bounding box center [743, 648] width 871 height 32
click at [161, 343] on div "сентябрь или октябрь" at bounding box center [193, 345] width 171 height 14
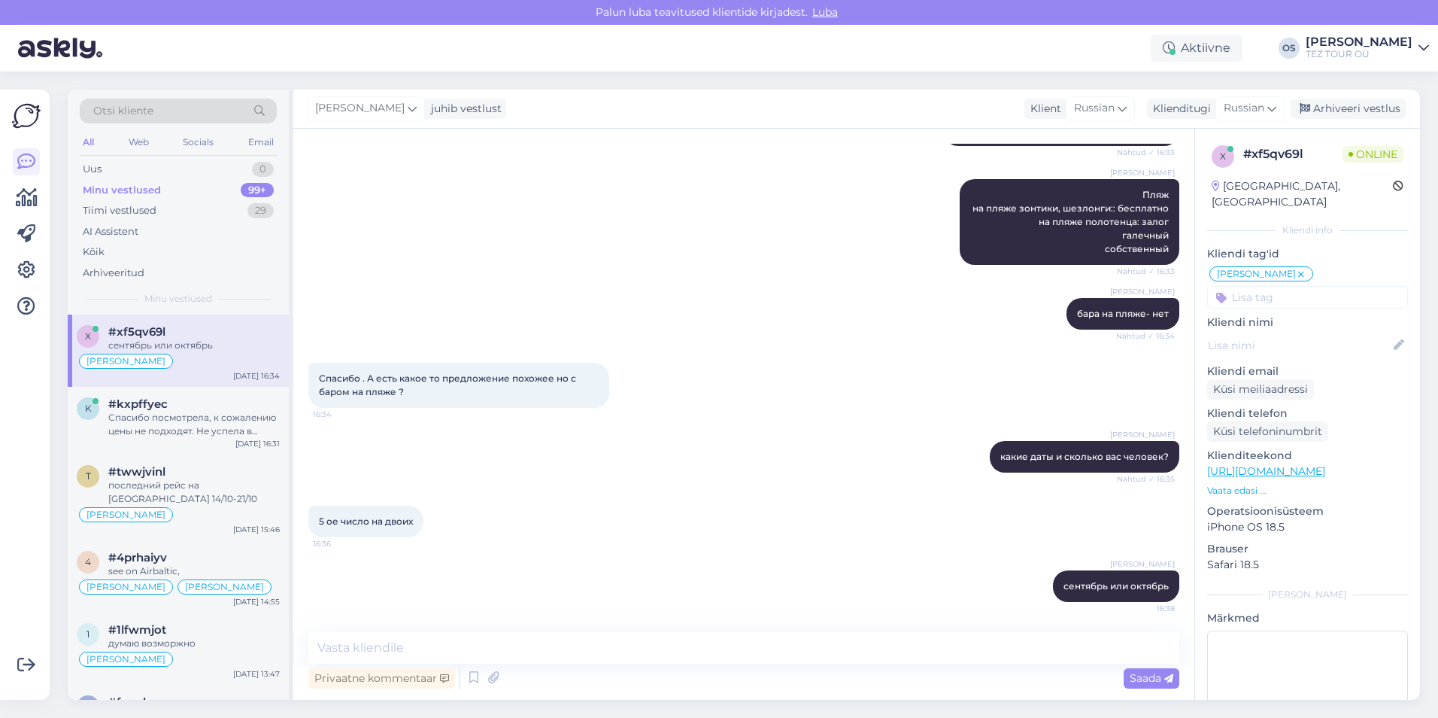
scroll to position [539, 0]
click at [378, 642] on textarea at bounding box center [743, 648] width 871 height 32
click at [390, 653] on textarea at bounding box center [743, 648] width 871 height 32
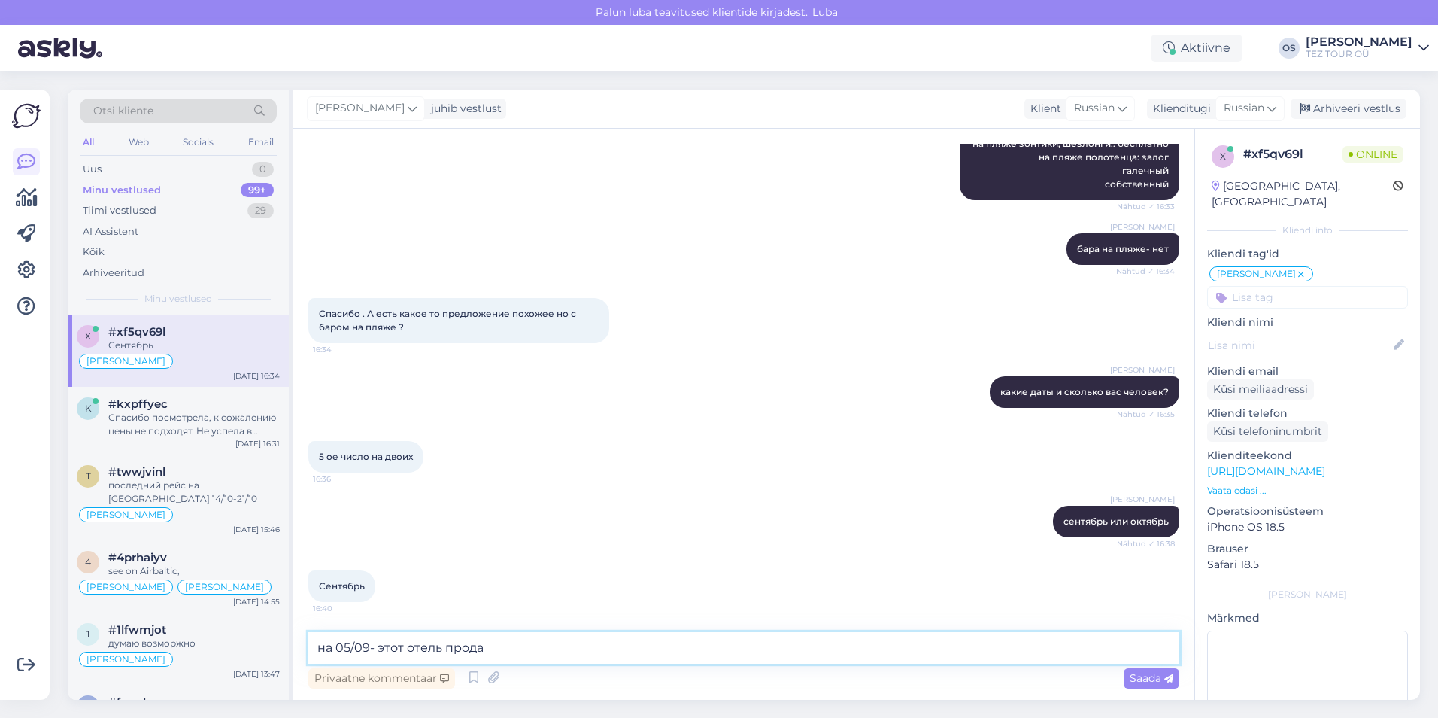
type textarea "на 05/09- этот отель продан"
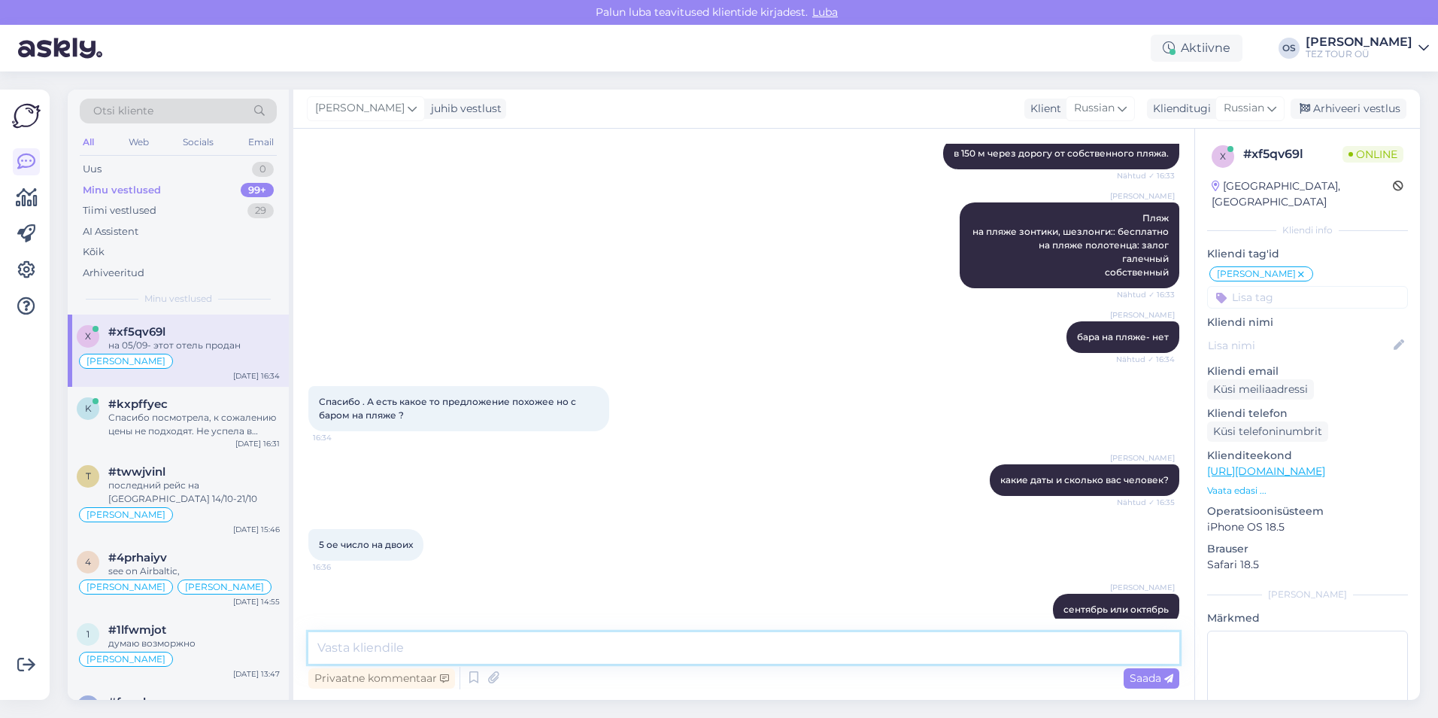
scroll to position [669, 0]
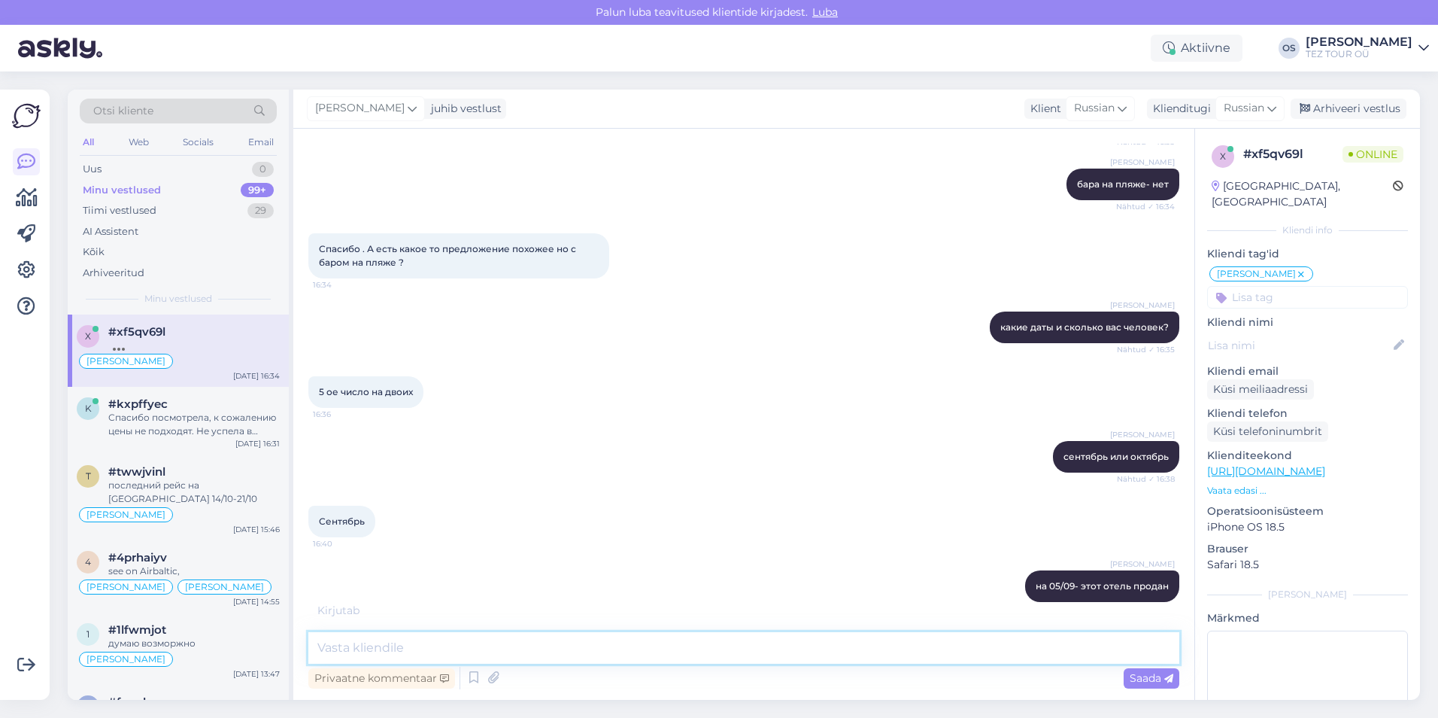
click at [436, 644] on textarea at bounding box center [743, 648] width 871 height 32
type textarea "862 euro цена была"
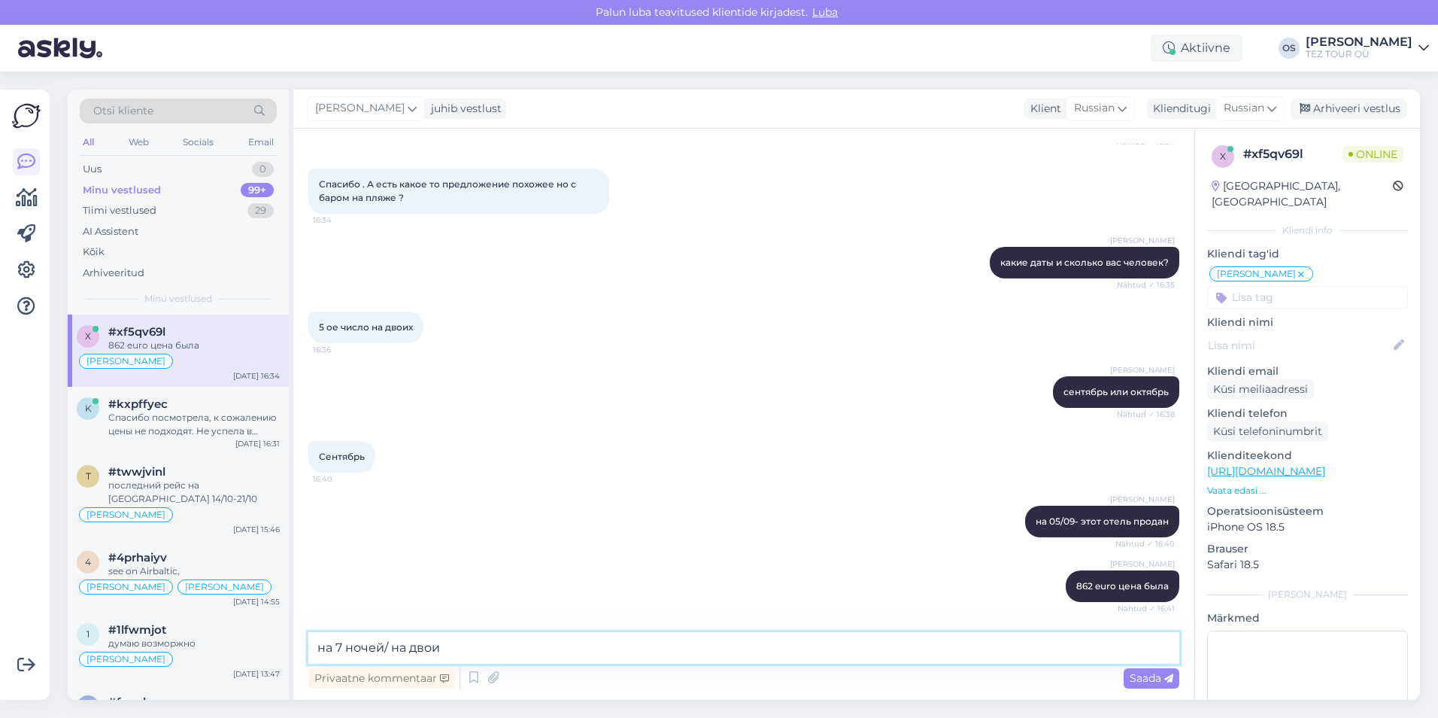
type textarea "на 7 ночей/ на двоих"
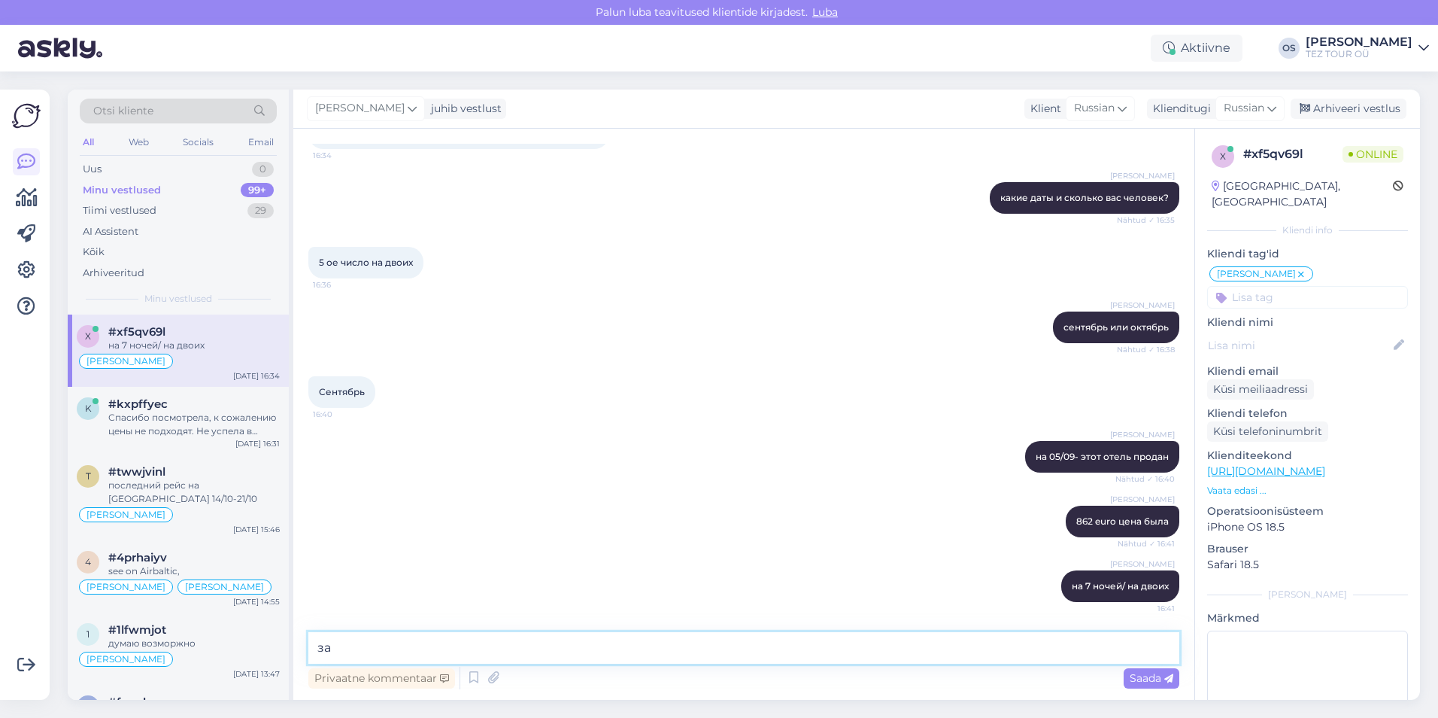
type textarea "з"
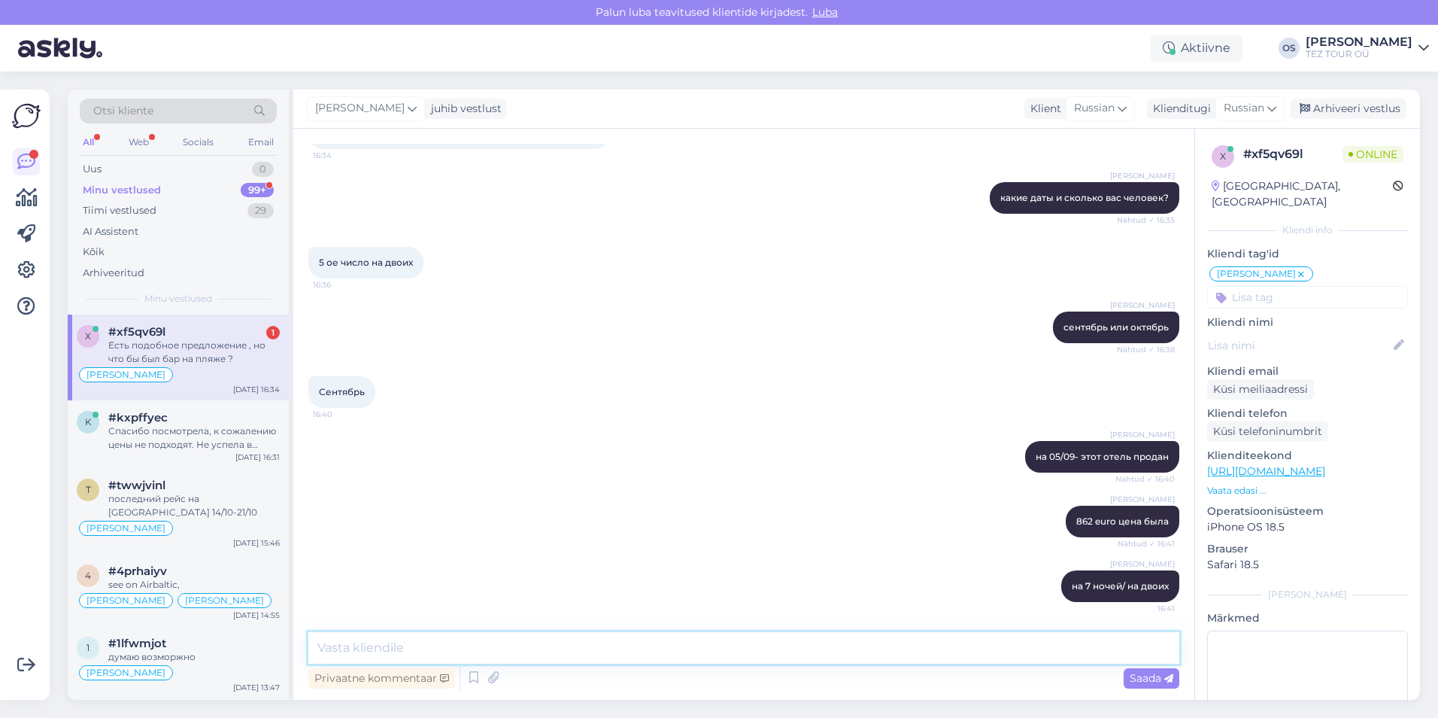
scroll to position [876, 0]
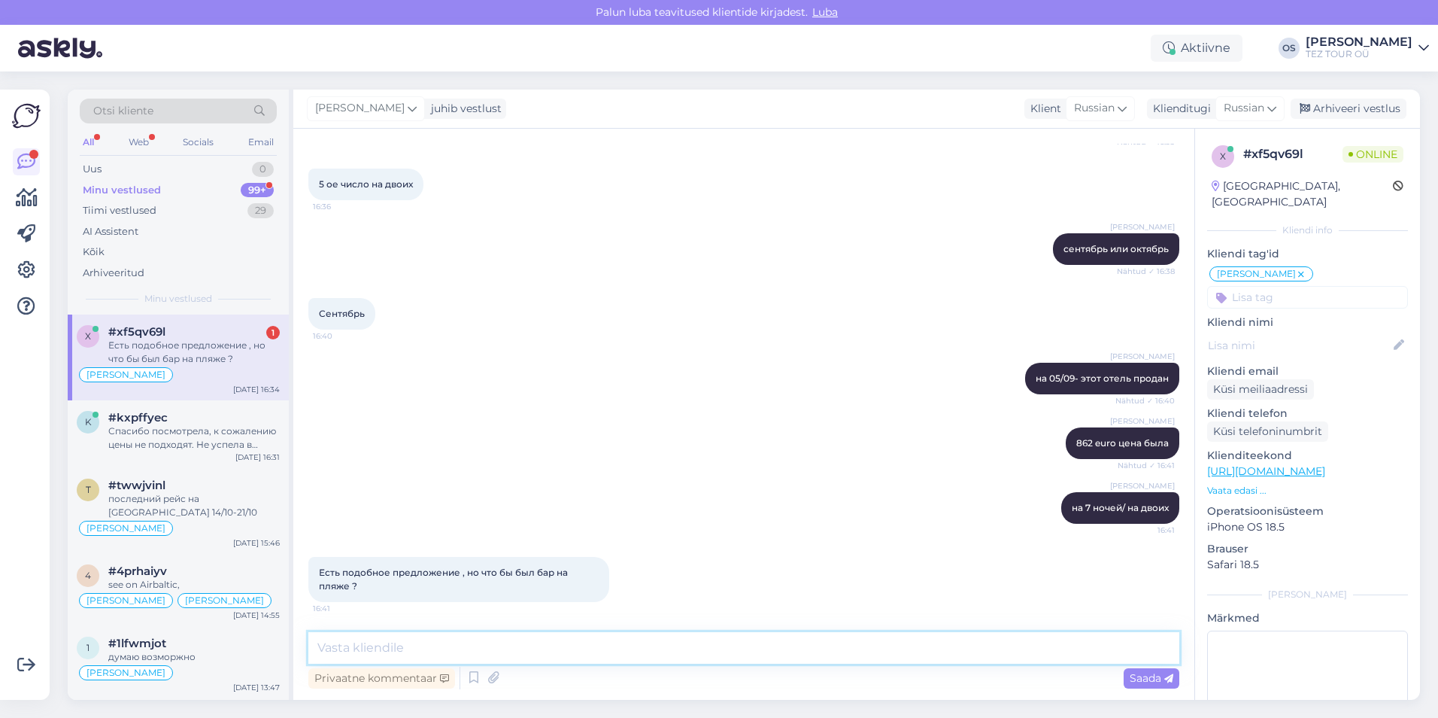
click at [386, 638] on textarea at bounding box center [743, 648] width 871 height 32
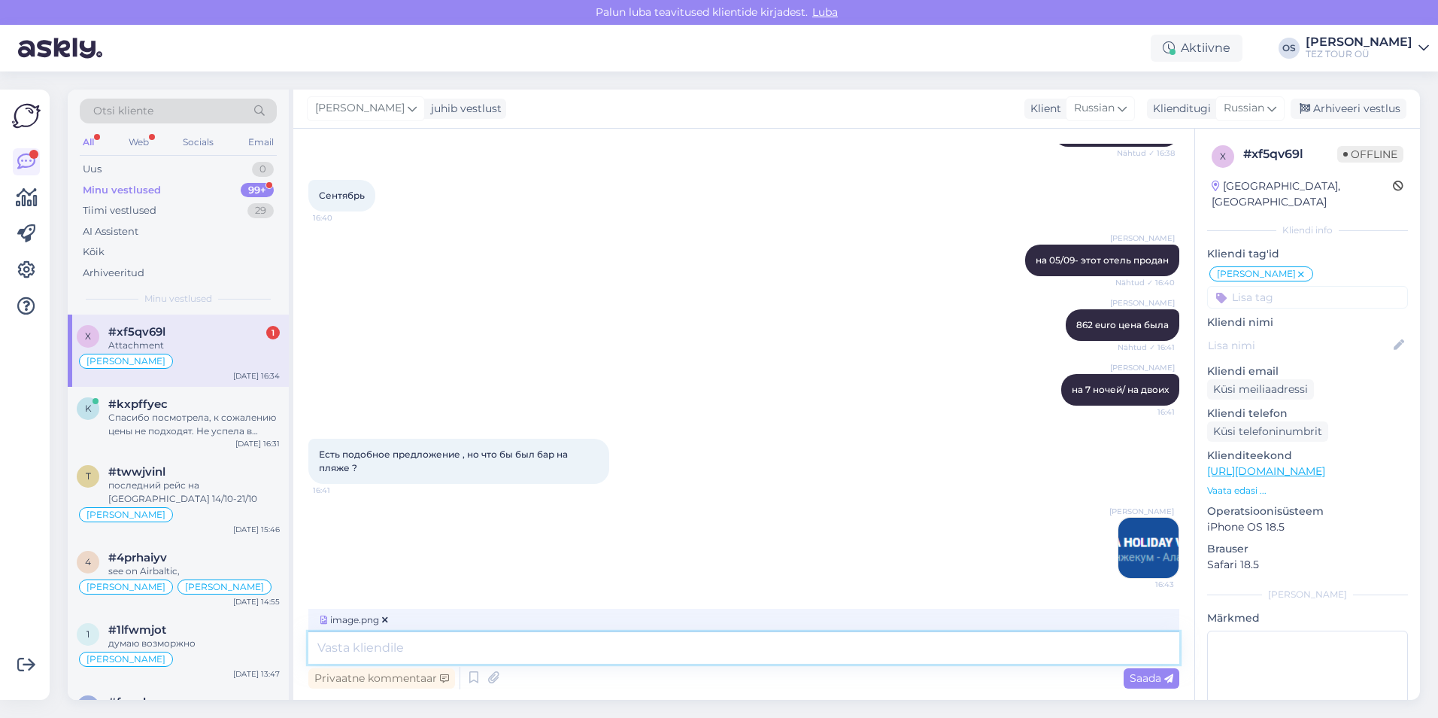
scroll to position [1066, 0]
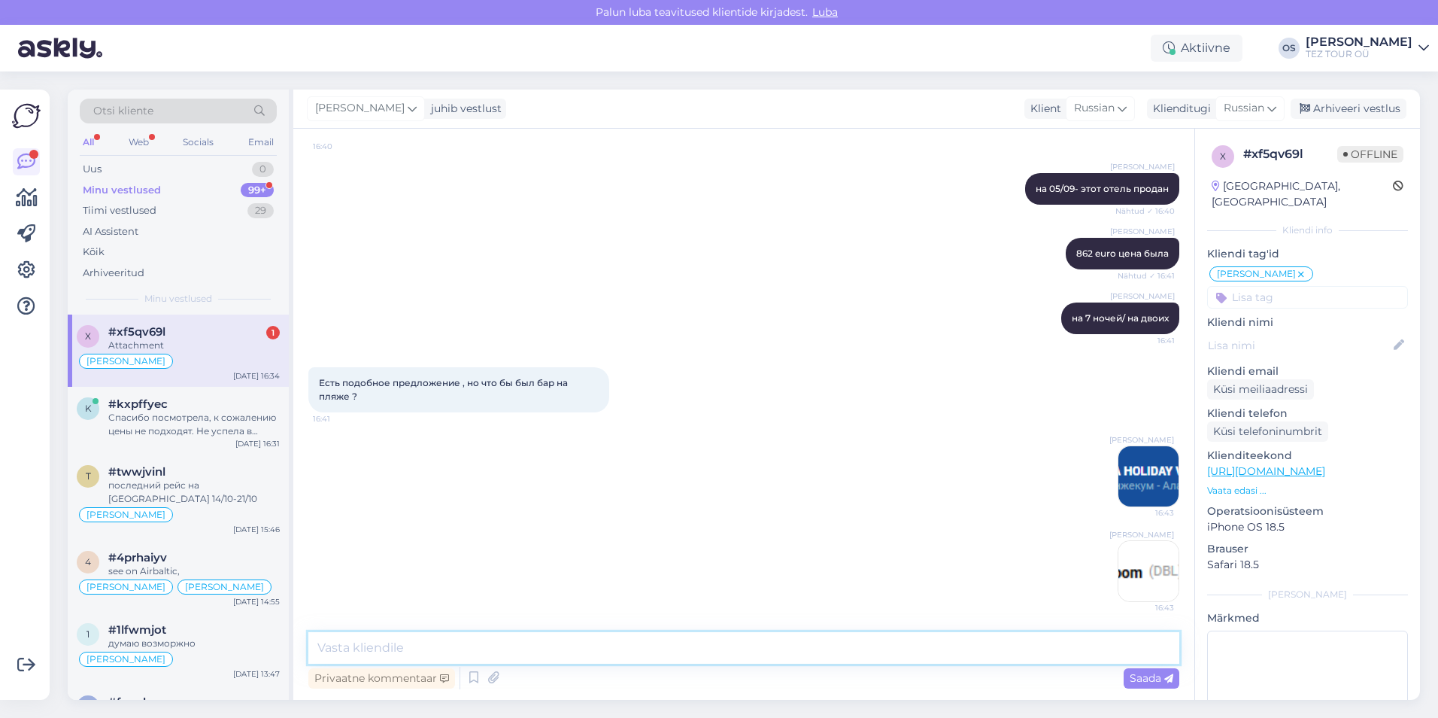
click at [399, 647] on textarea at bounding box center [743, 648] width 871 height 32
type textarea "5 мест."
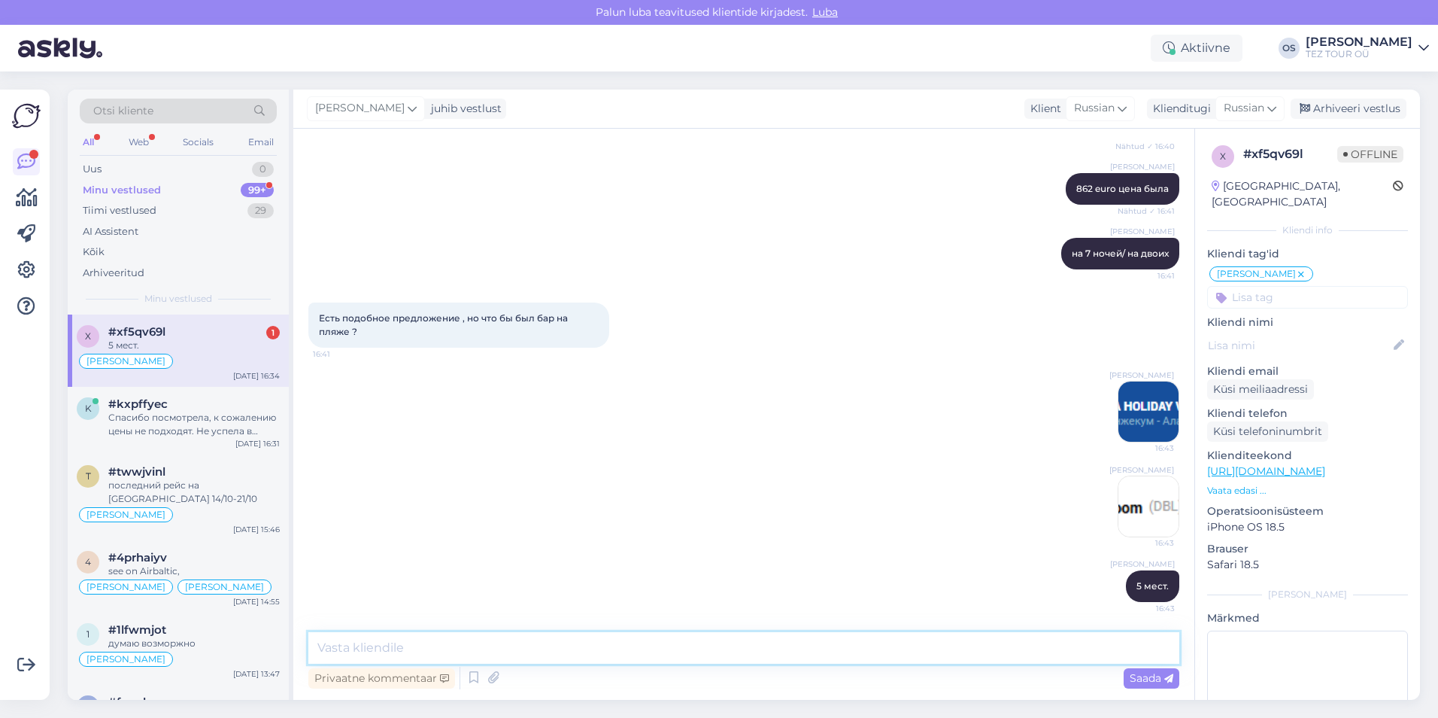
paste textarea "Пляж на пляже зонтики, шезлонги, матрасы:: бесплатно на пляже полотенца: нет ба…"
type textarea "Пляж на пляже зонтики, шезлонги, матрасы:: бесплатно на пляже полотенца: нет ба…"
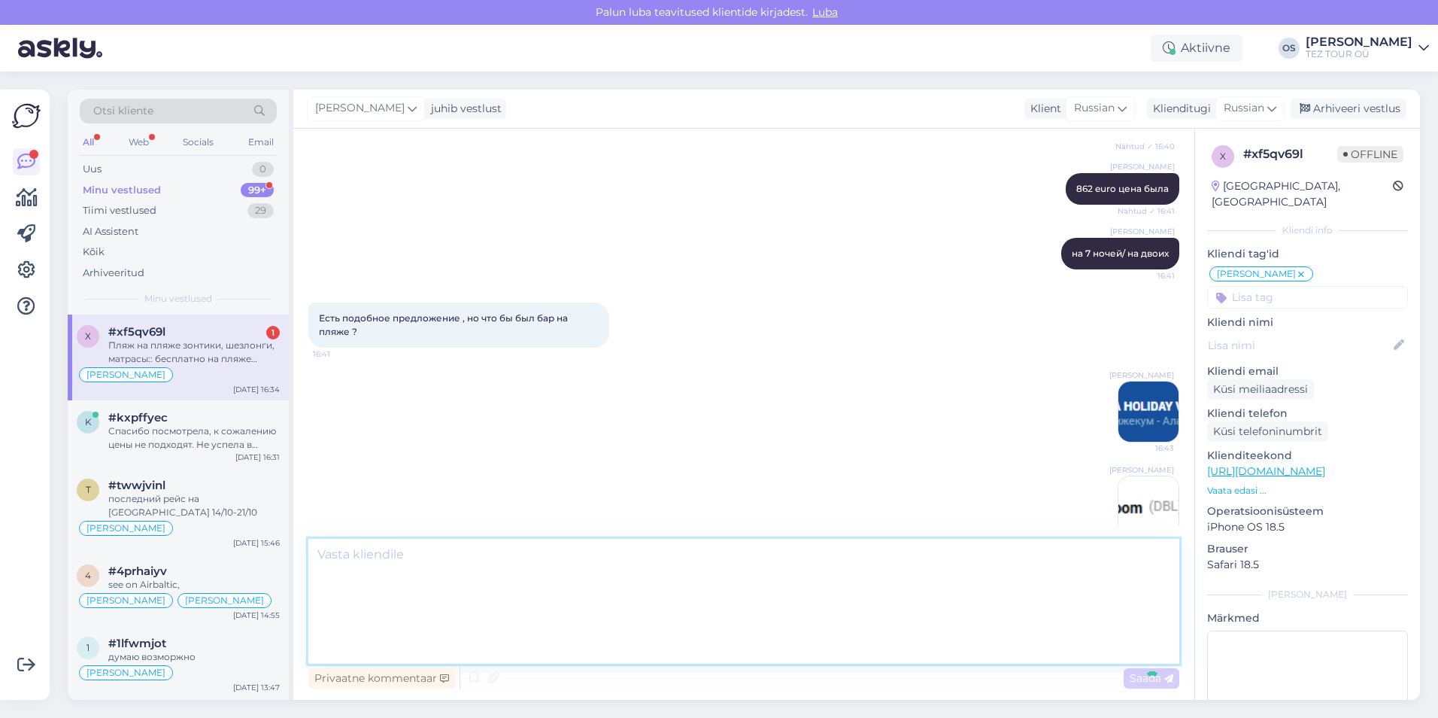
scroll to position [1263, 0]
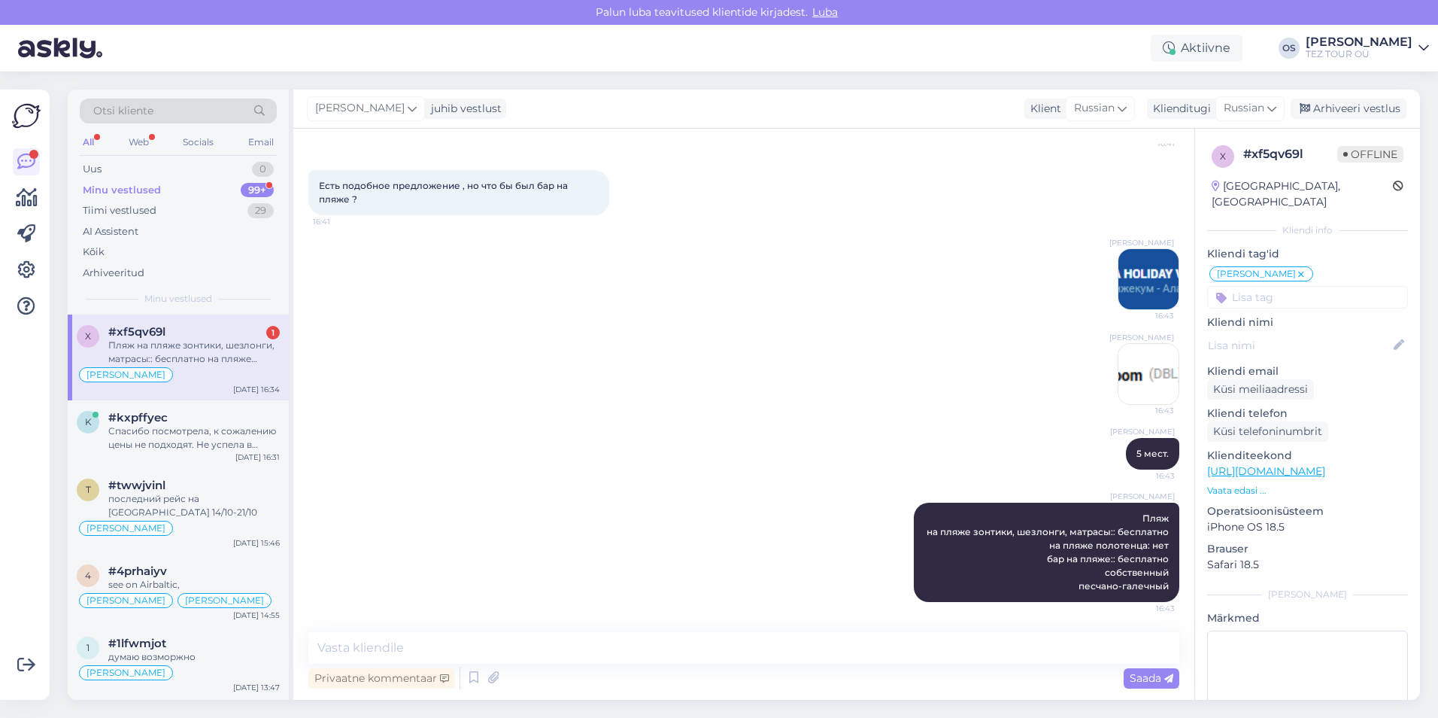
click at [1153, 278] on img at bounding box center [1148, 279] width 60 height 60
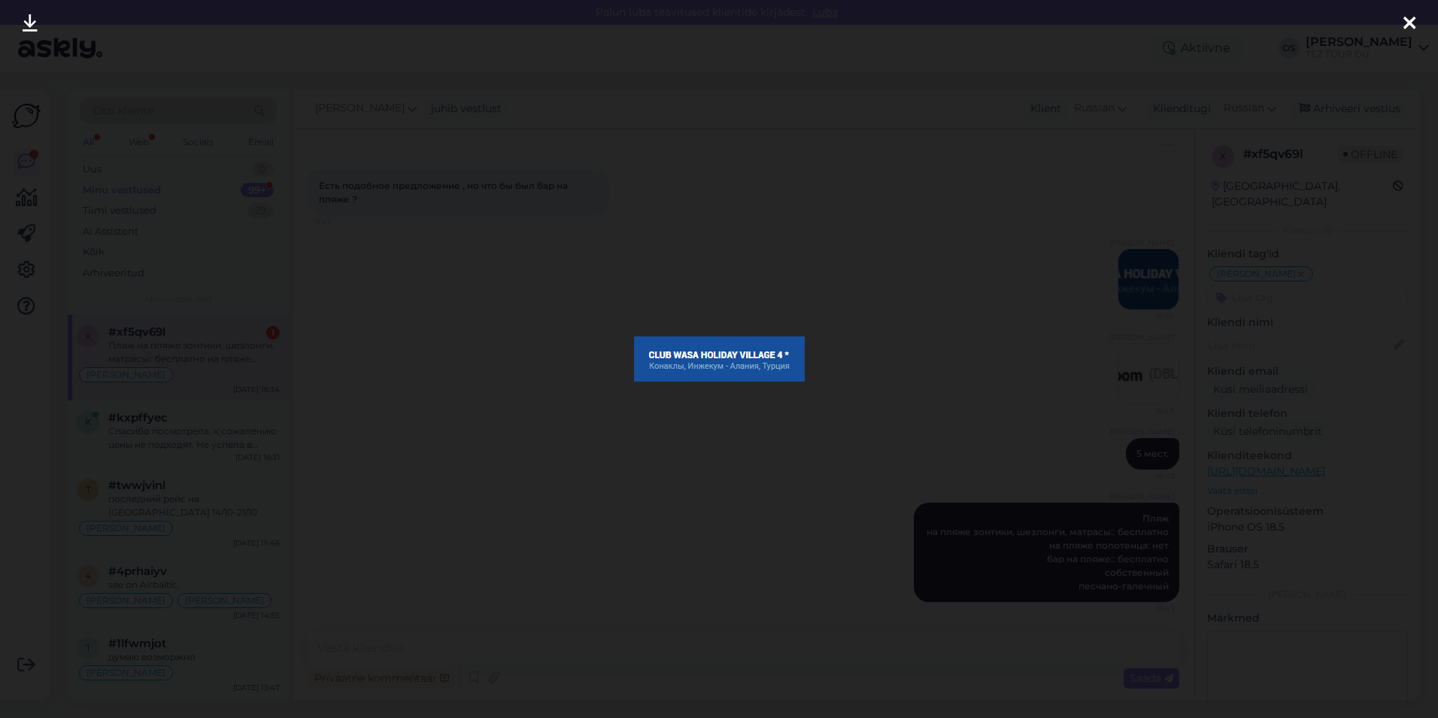
click at [1410, 27] on icon at bounding box center [1409, 24] width 12 height 20
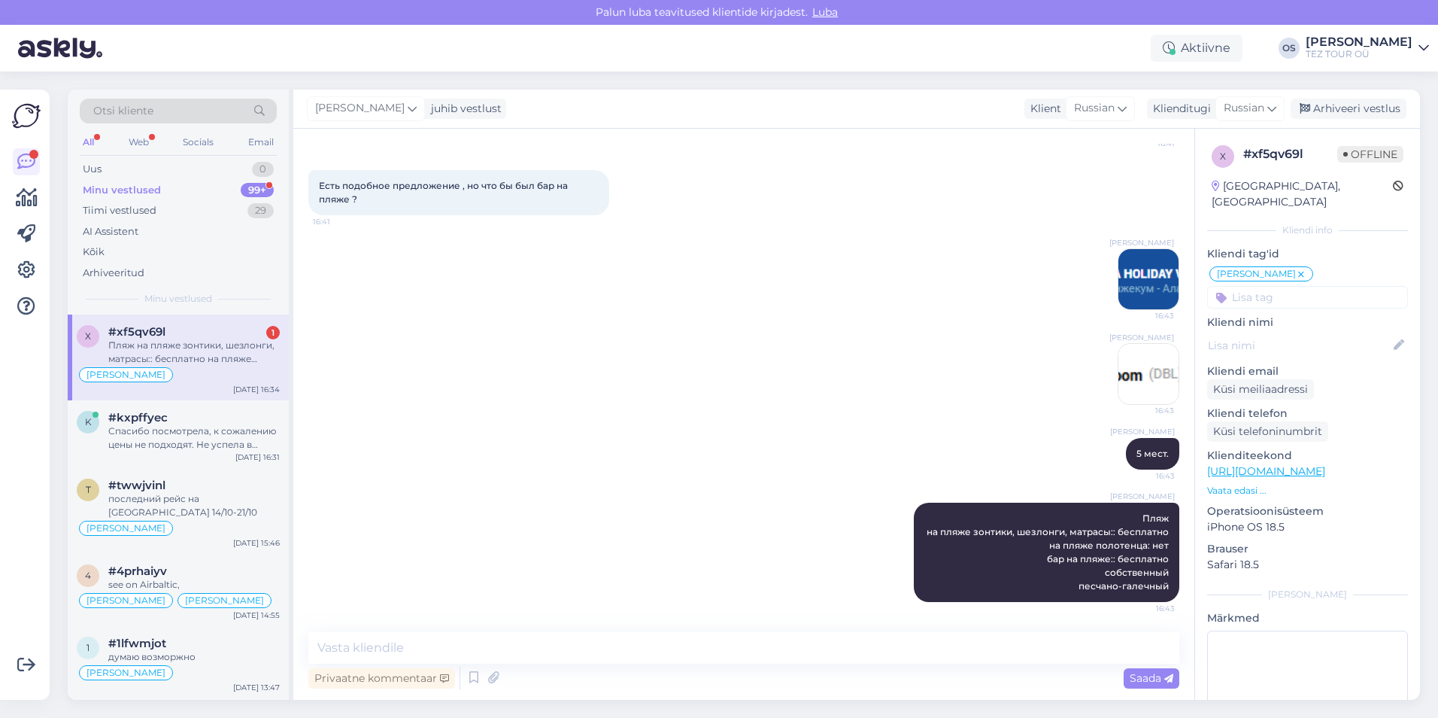
click at [1122, 367] on img at bounding box center [1148, 374] width 60 height 60
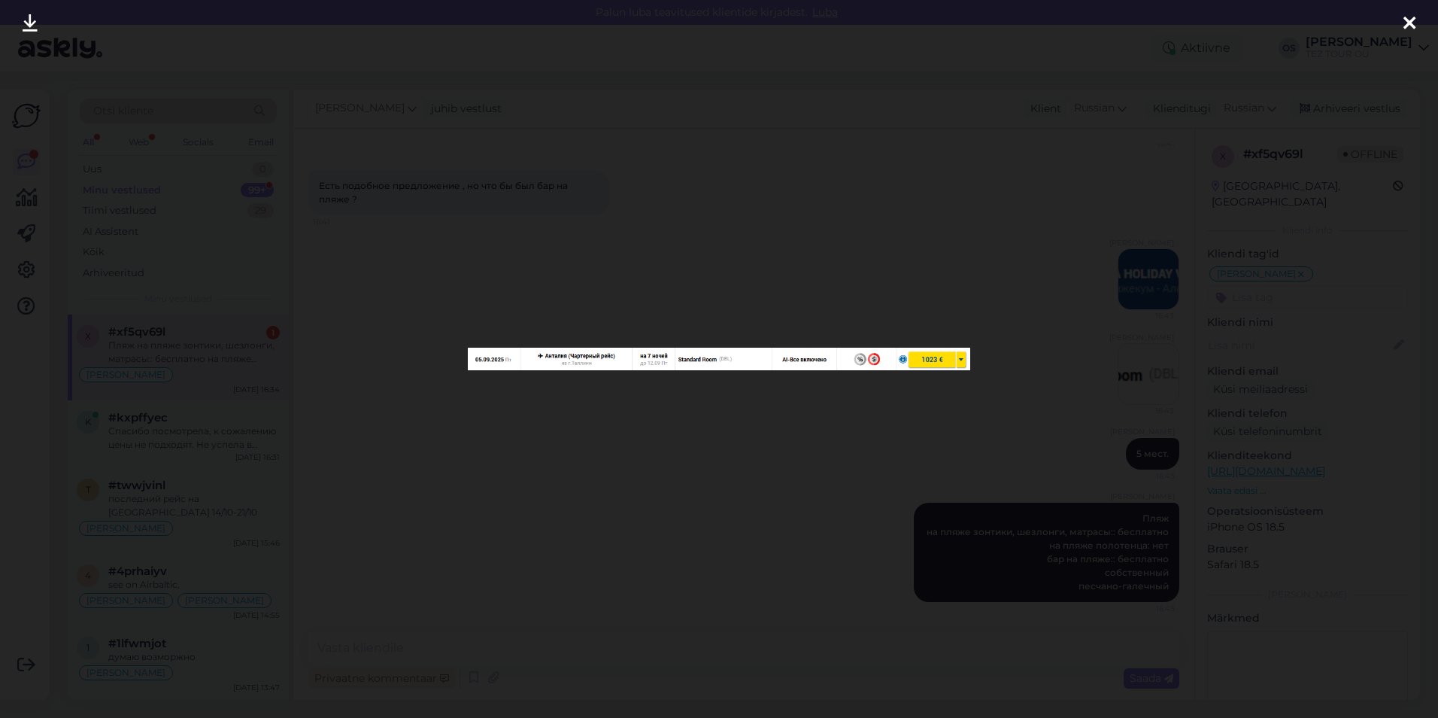
click at [1405, 22] on icon at bounding box center [1409, 24] width 12 height 20
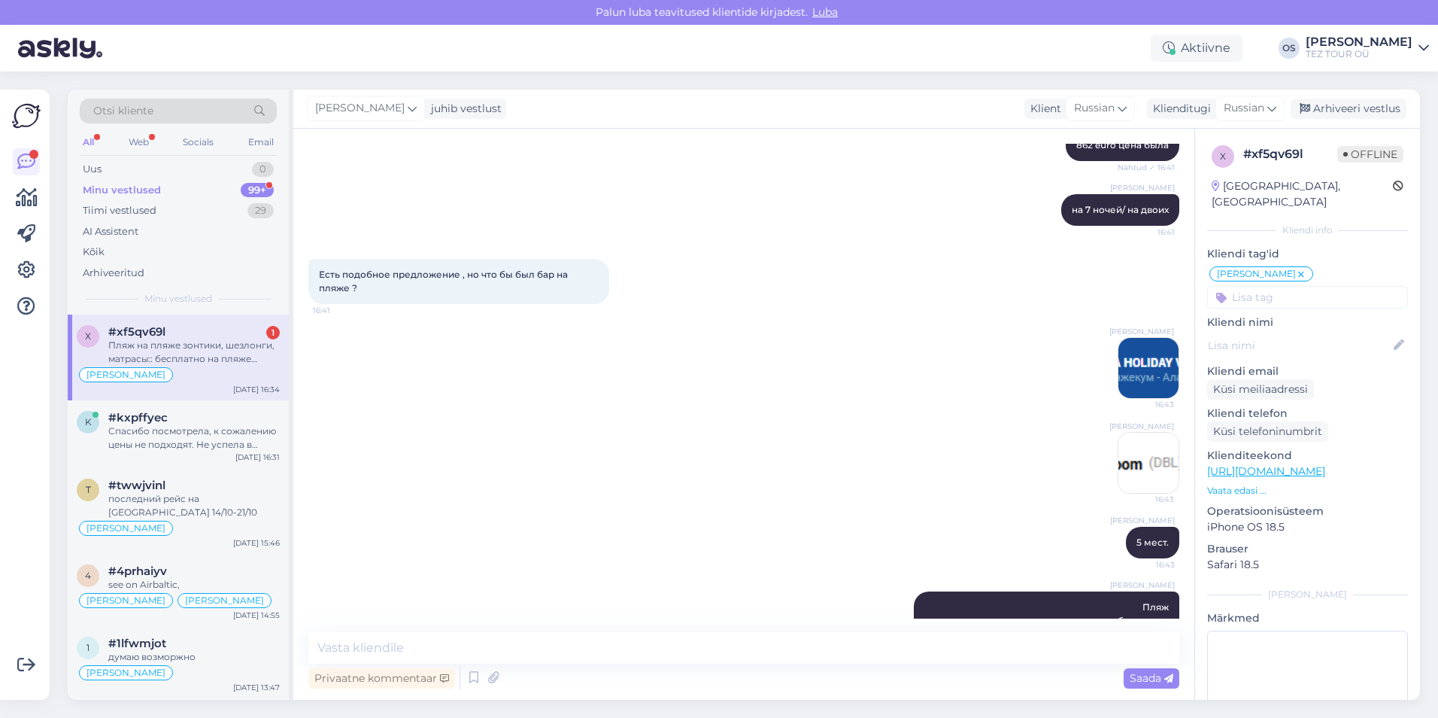
scroll to position [1037, 0]
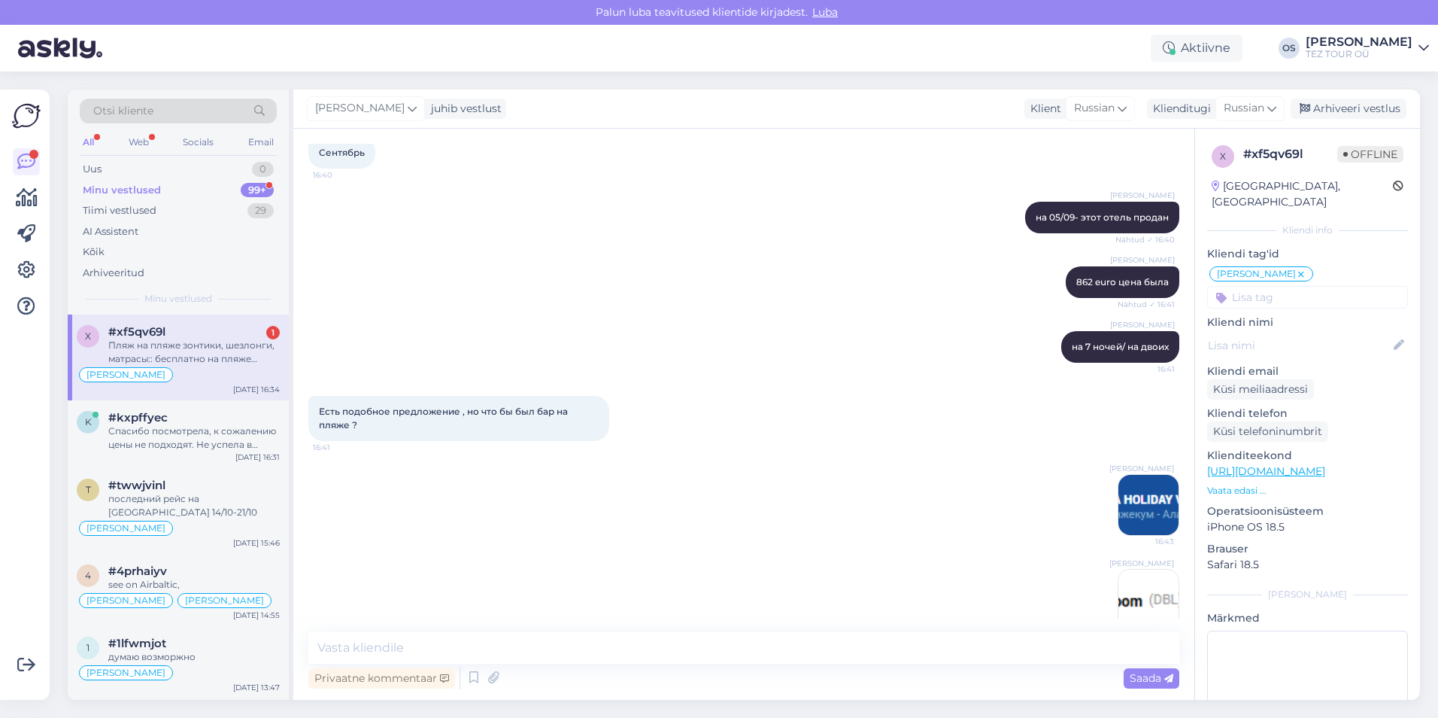
click at [184, 357] on div "Пляж на пляже зонтики, шезлонги, матрасы:: бесплатно на пляже полотенца: нет ба…" at bounding box center [193, 351] width 171 height 27
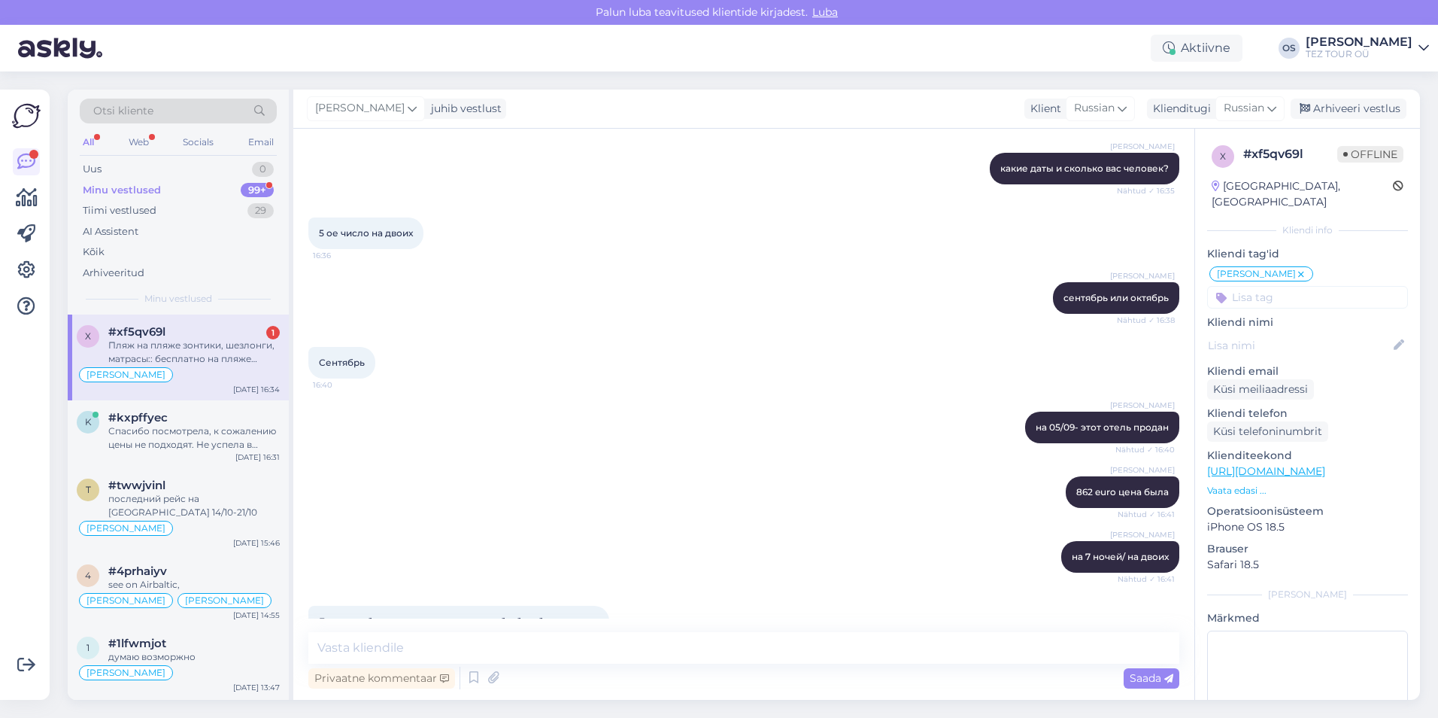
scroll to position [1263, 0]
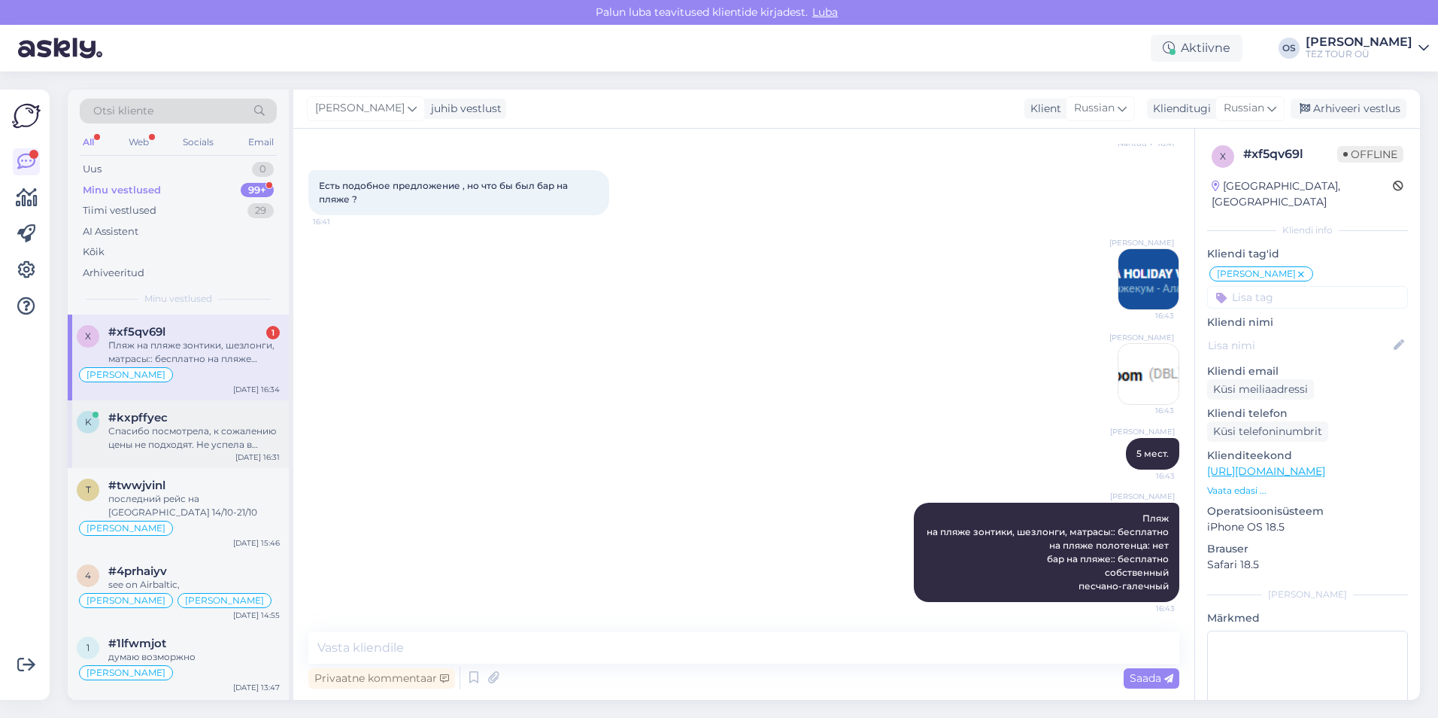
click at [215, 414] on div "#kxpffyec" at bounding box center [193, 418] width 171 height 14
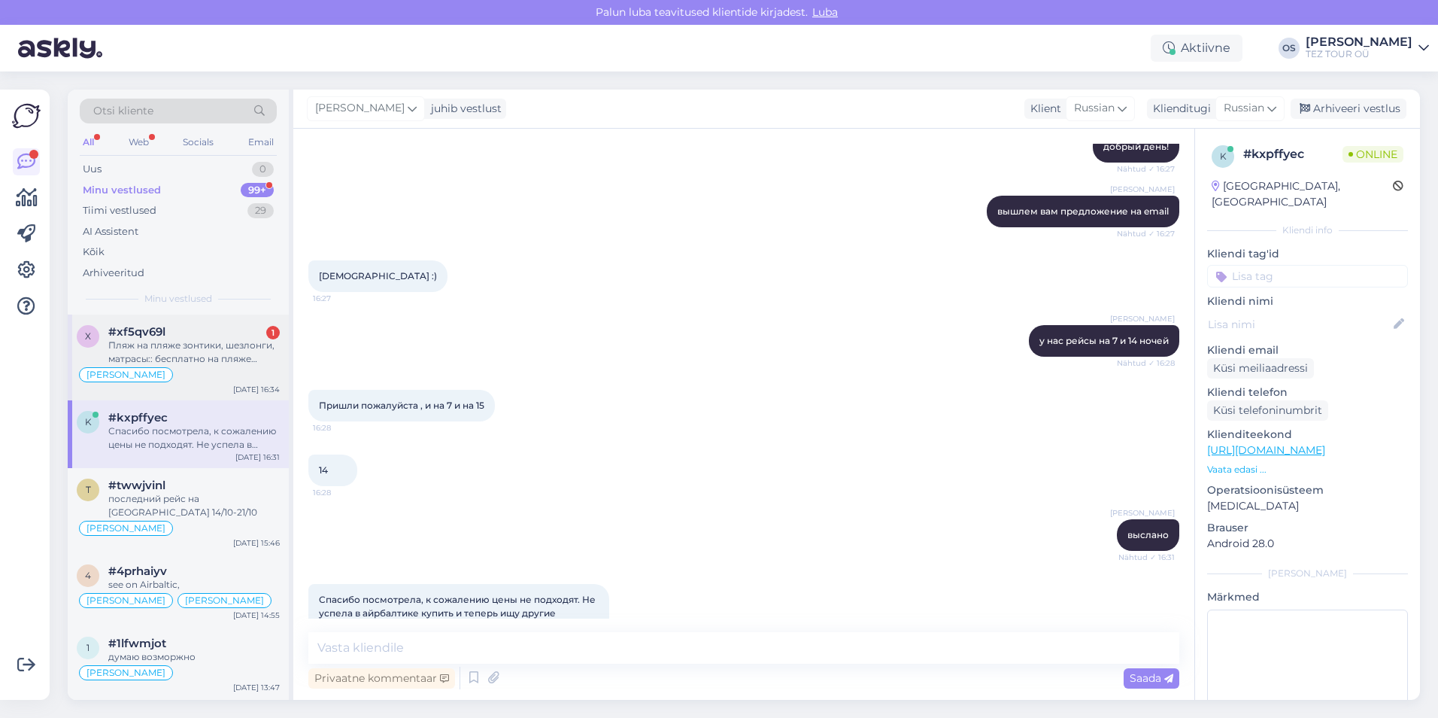
click at [221, 351] on div "Пляж на пляже зонтики, шезлонги, матрасы:: бесплатно на пляже полотенца: нет ба…" at bounding box center [193, 351] width 171 height 27
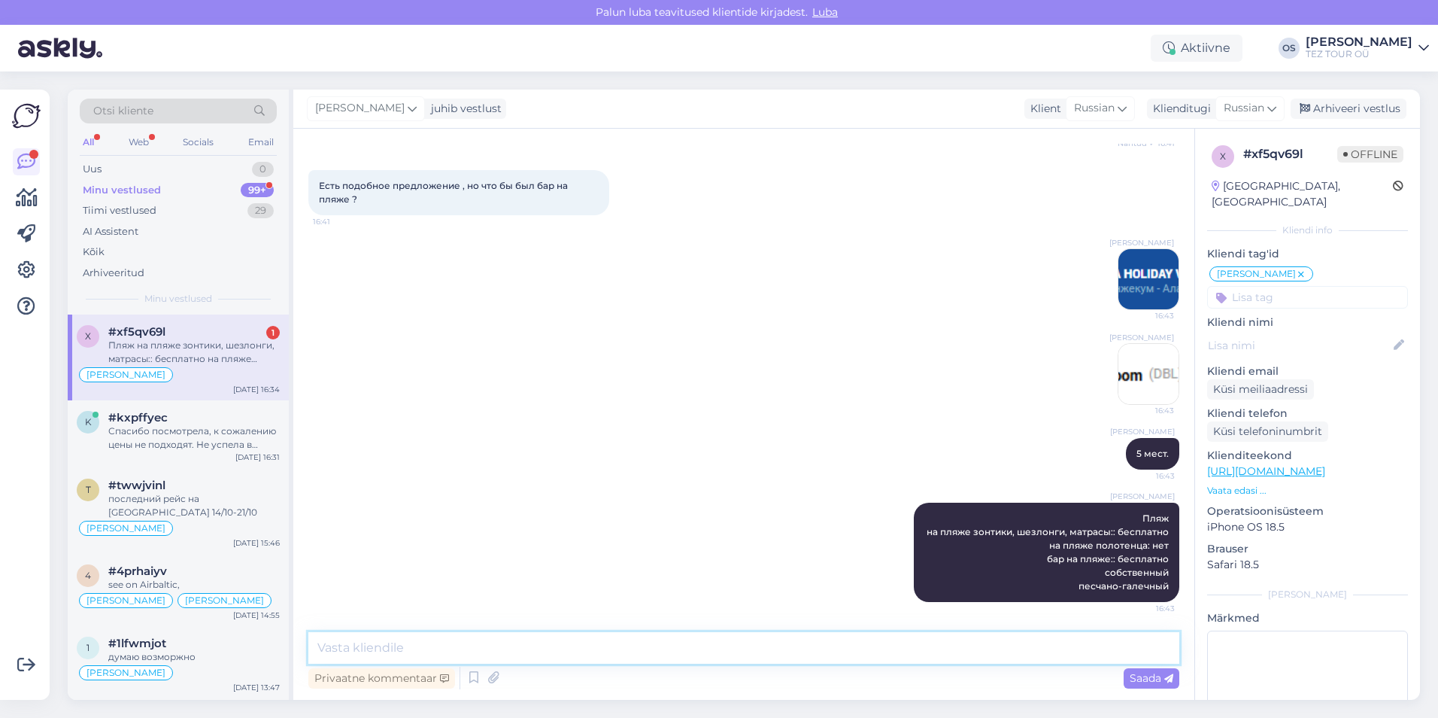
click at [424, 651] on textarea at bounding box center [743, 648] width 871 height 32
click at [290, 363] on div "Otsi kliente All Web Socials Email Uus 0 Minu vestlused 99+ Tiimi vestlused 29 …" at bounding box center [181, 395] width 226 height 610
click at [283, 362] on div "x #xf5qv69l 1 Пляж на пляже зонтики, шезлонги, матрасы:: бесплатно на пляже пол…" at bounding box center [178, 357] width 221 height 86
click at [415, 661] on textarea at bounding box center [743, 648] width 871 height 32
click at [235, 425] on div "Спасибо посмотрела, к сожалению цены не подходят. Не успела в айрбалтике купить…" at bounding box center [193, 437] width 171 height 27
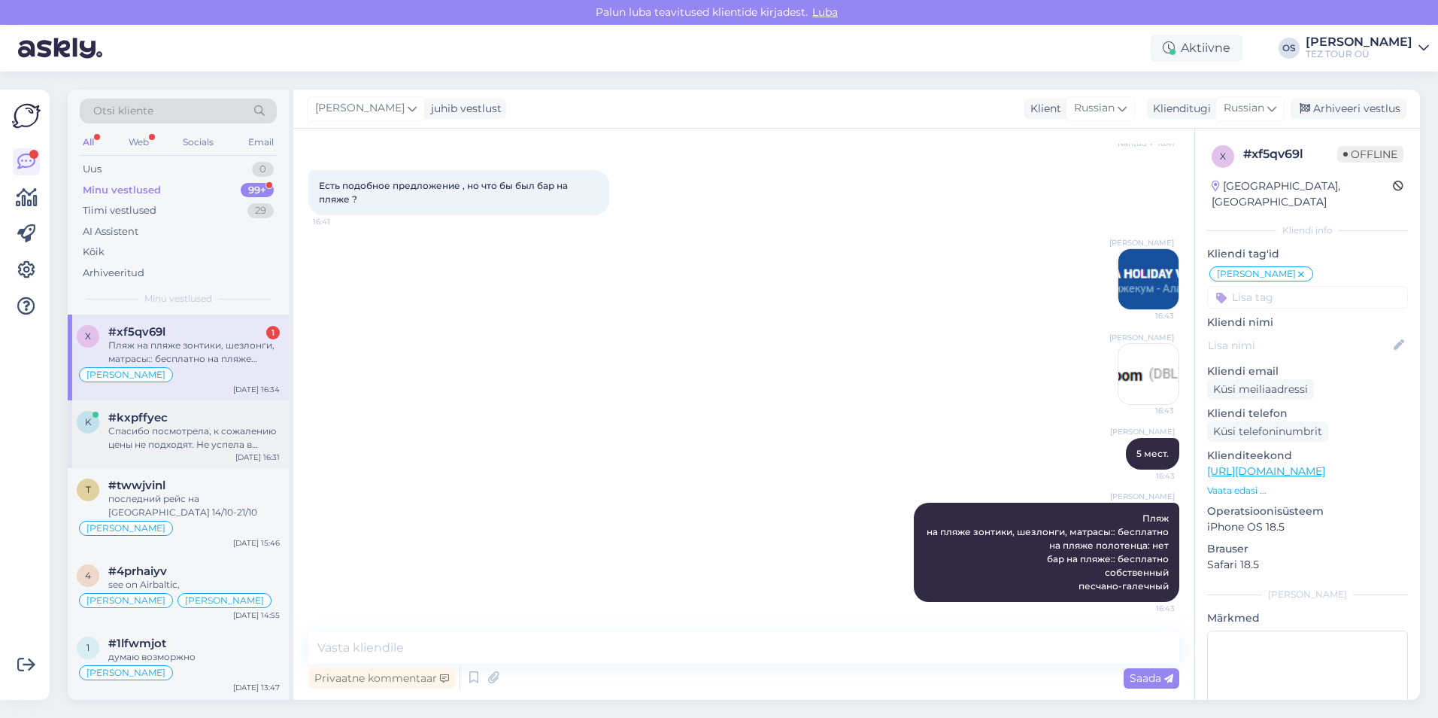
scroll to position [1018, 0]
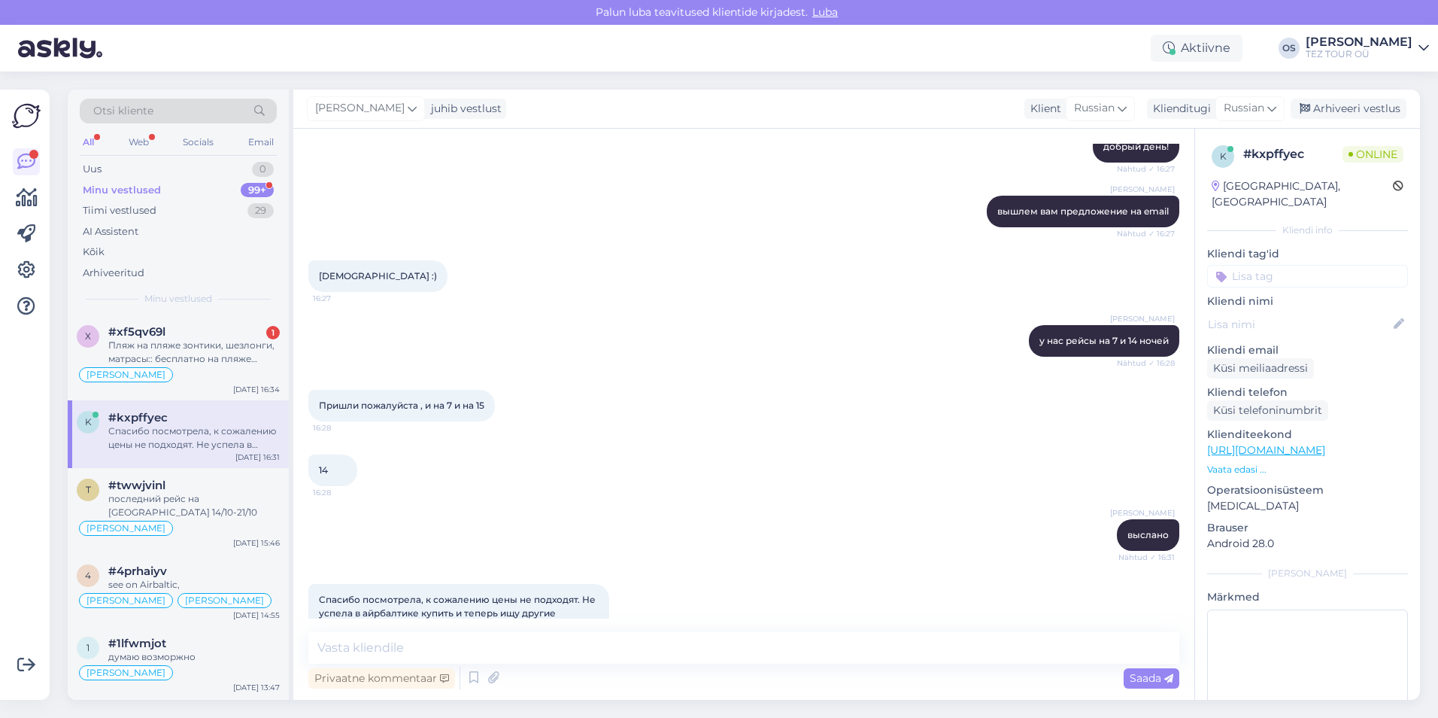
click at [121, 190] on div "Minu vestlused" at bounding box center [122, 190] width 78 height 15
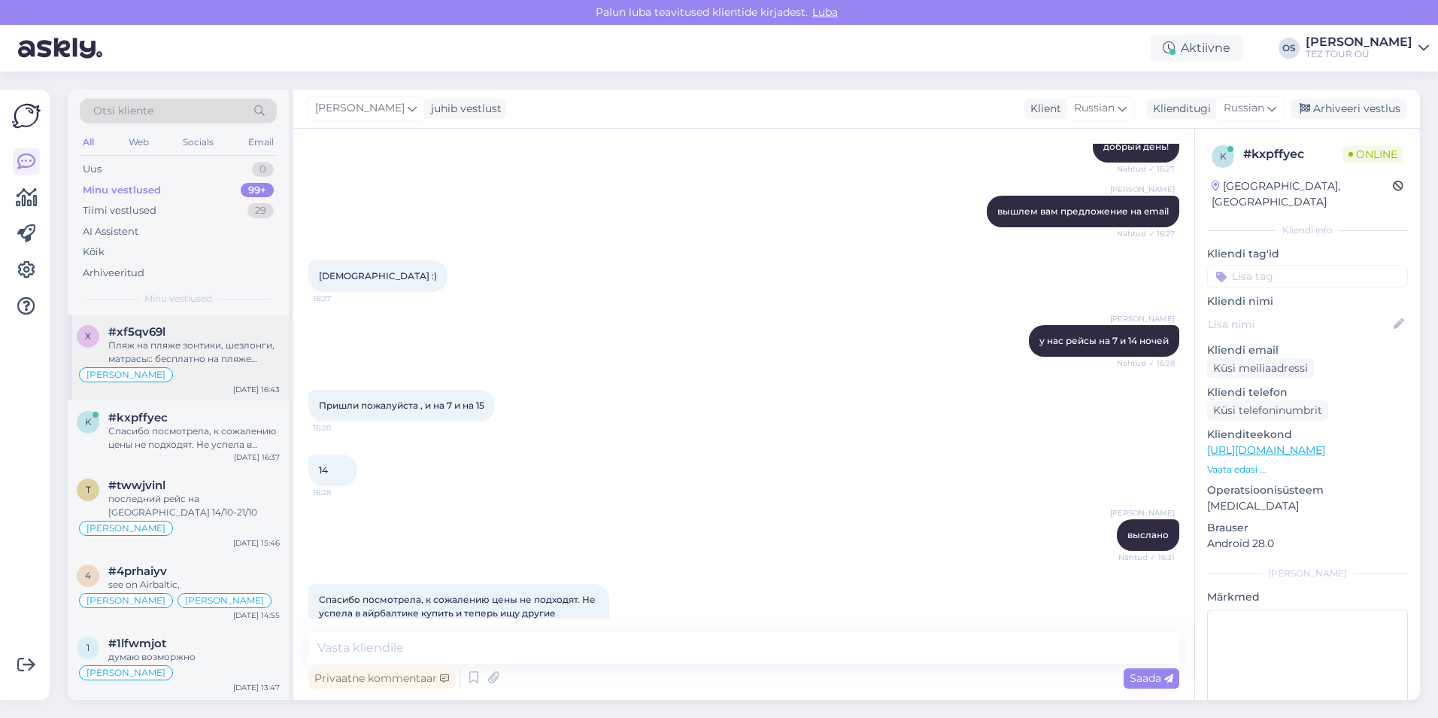
click at [222, 359] on div "Пляж на пляже зонтики, шезлонги, матрасы:: бесплатно на пляже полотенца: нет ба…" at bounding box center [193, 351] width 171 height 27
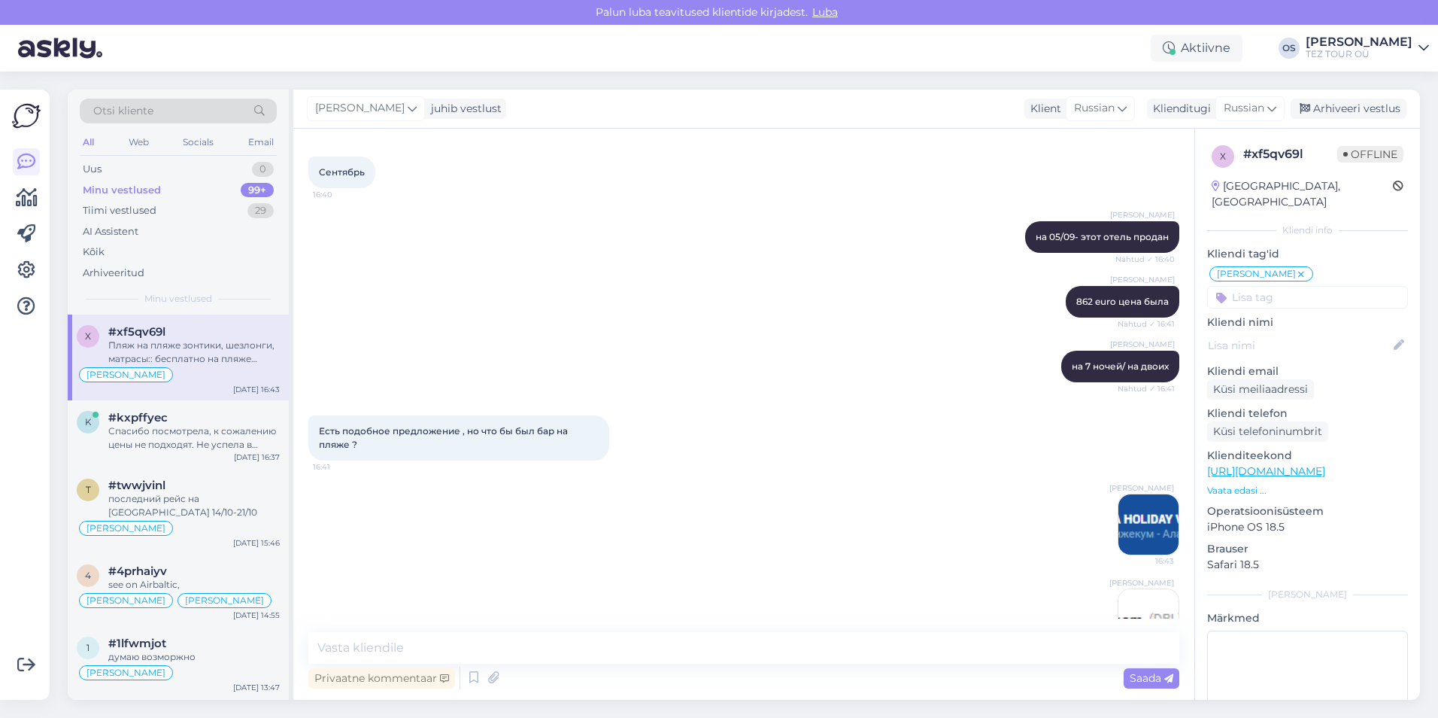
scroll to position [1263, 0]
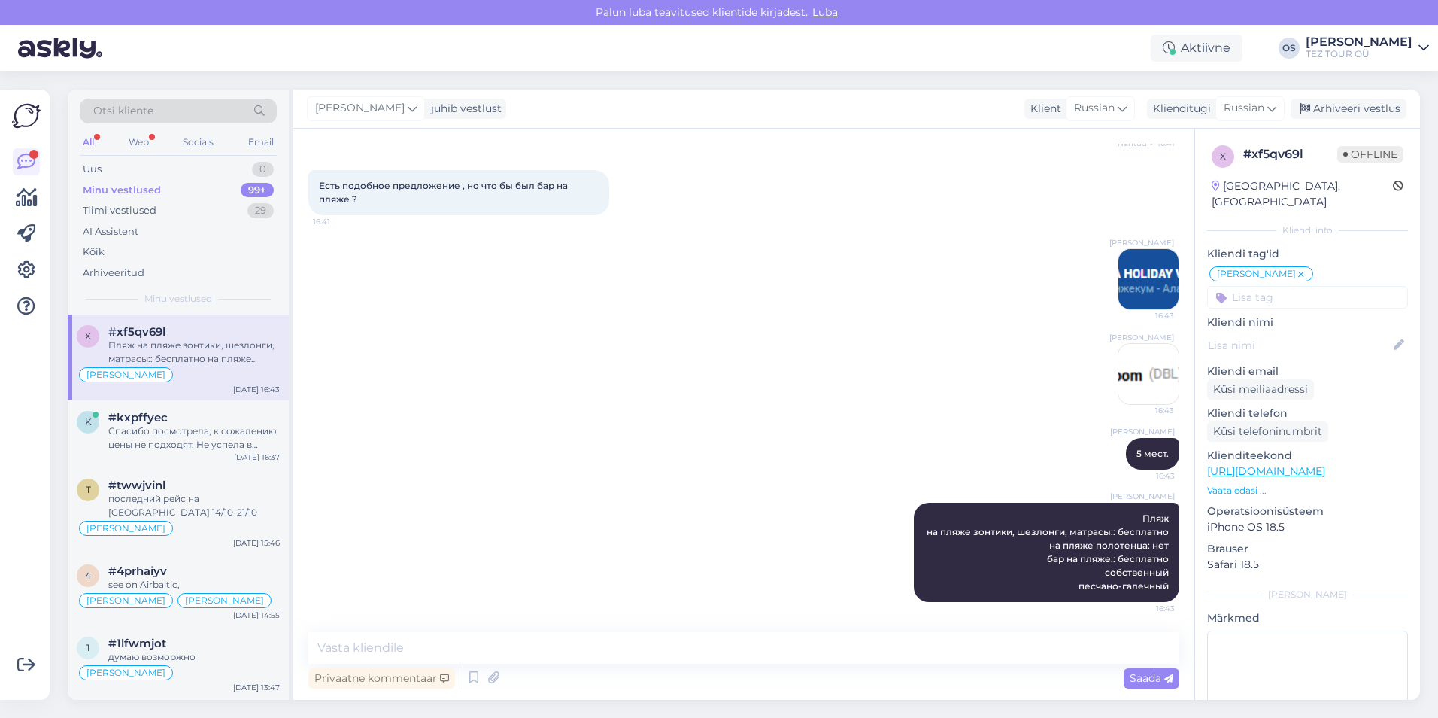
click at [153, 355] on div "Пляж на пляже зонтики, шезлонги, матрасы:: бесплатно на пляже полотенца: нет ба…" at bounding box center [193, 351] width 171 height 27
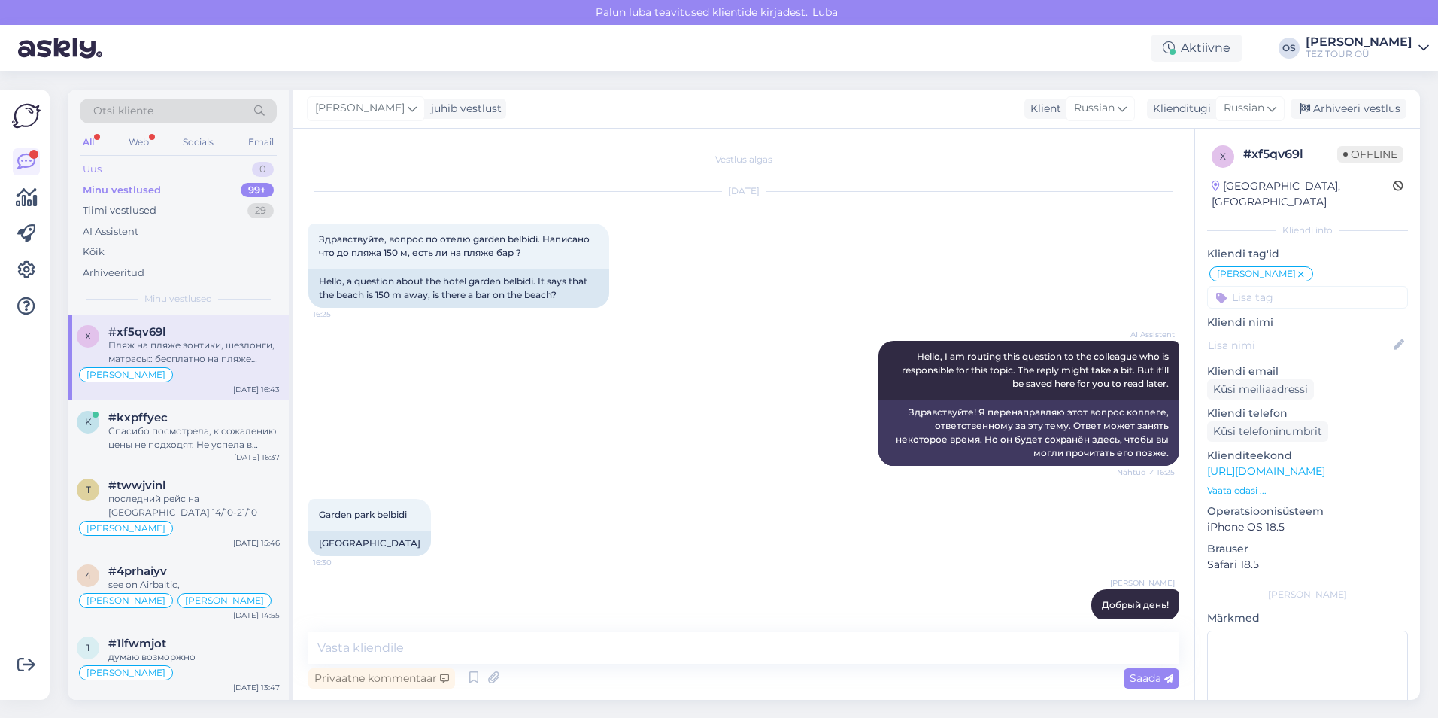
click at [129, 162] on div "Uus 0" at bounding box center [178, 169] width 197 height 21
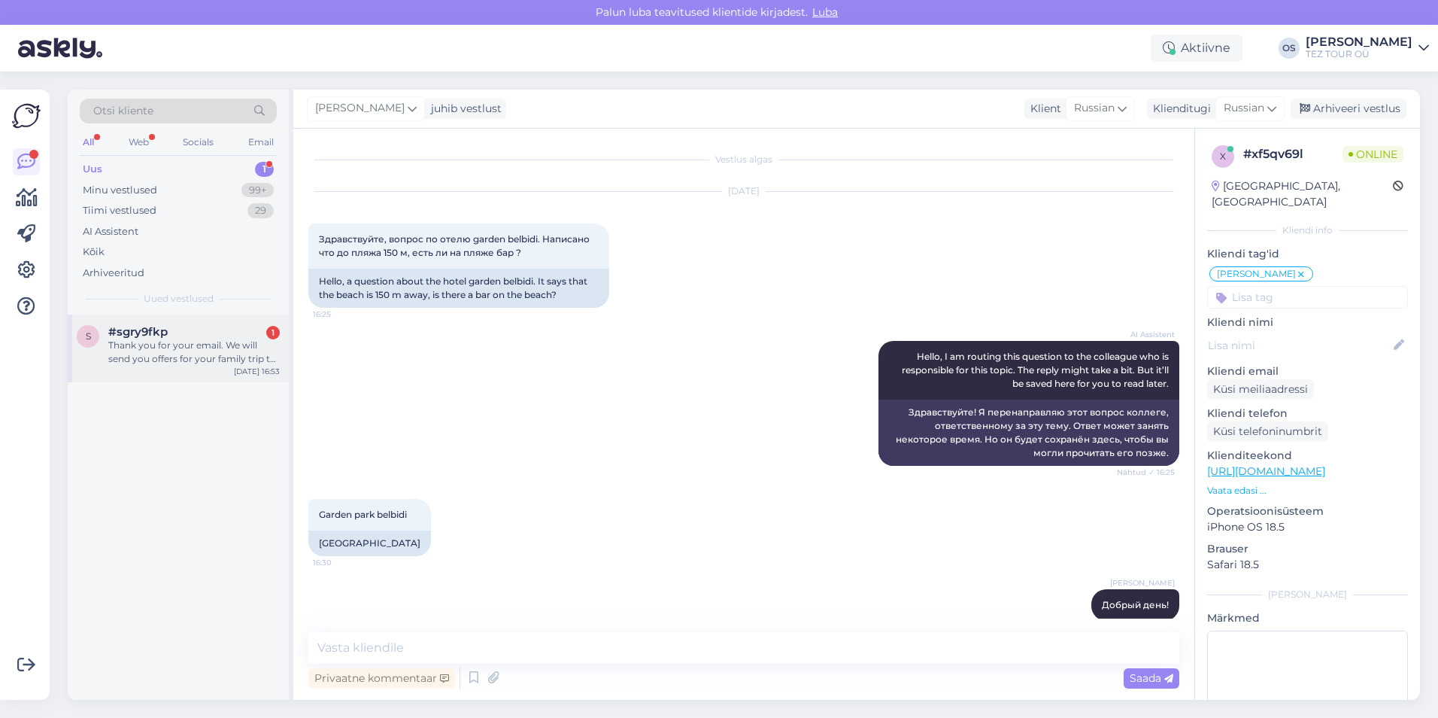
click at [153, 333] on span "#sgry9fkp" at bounding box center [137, 332] width 59 height 14
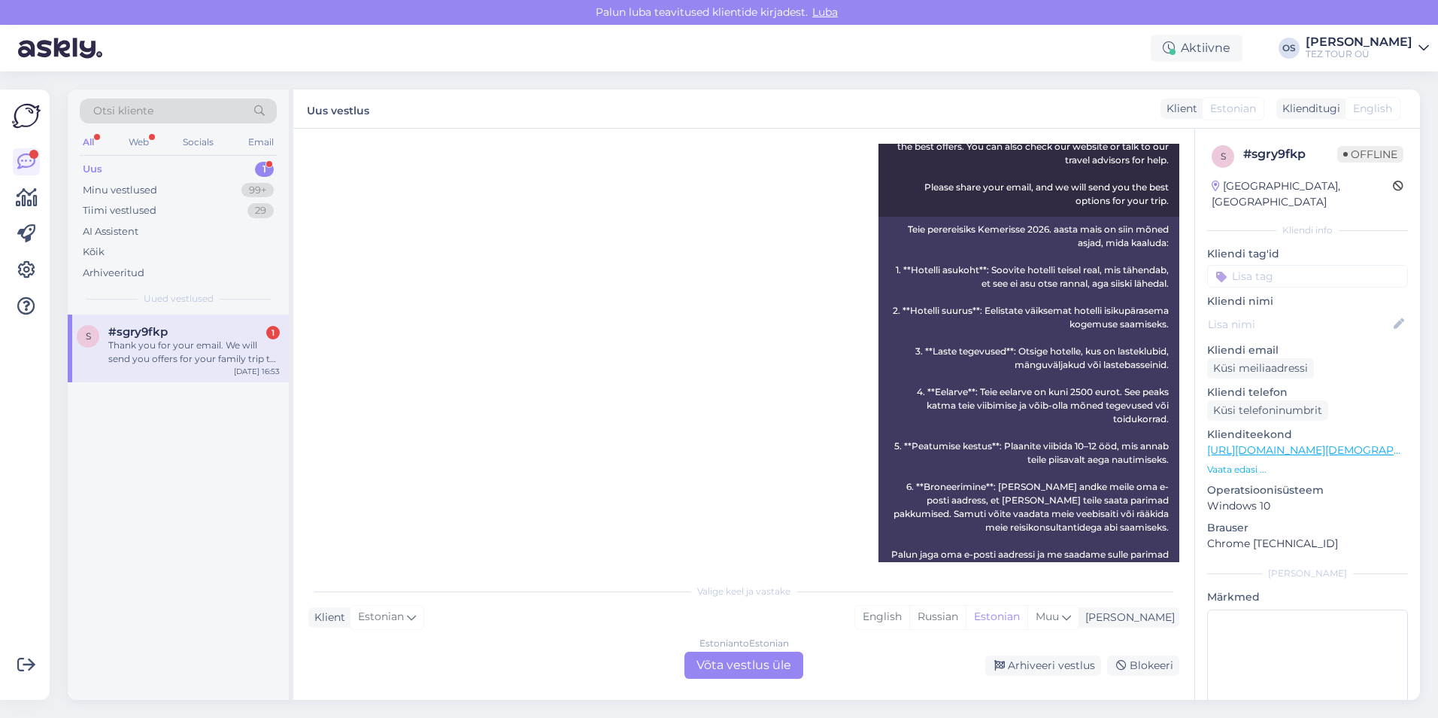
scroll to position [832, 0]
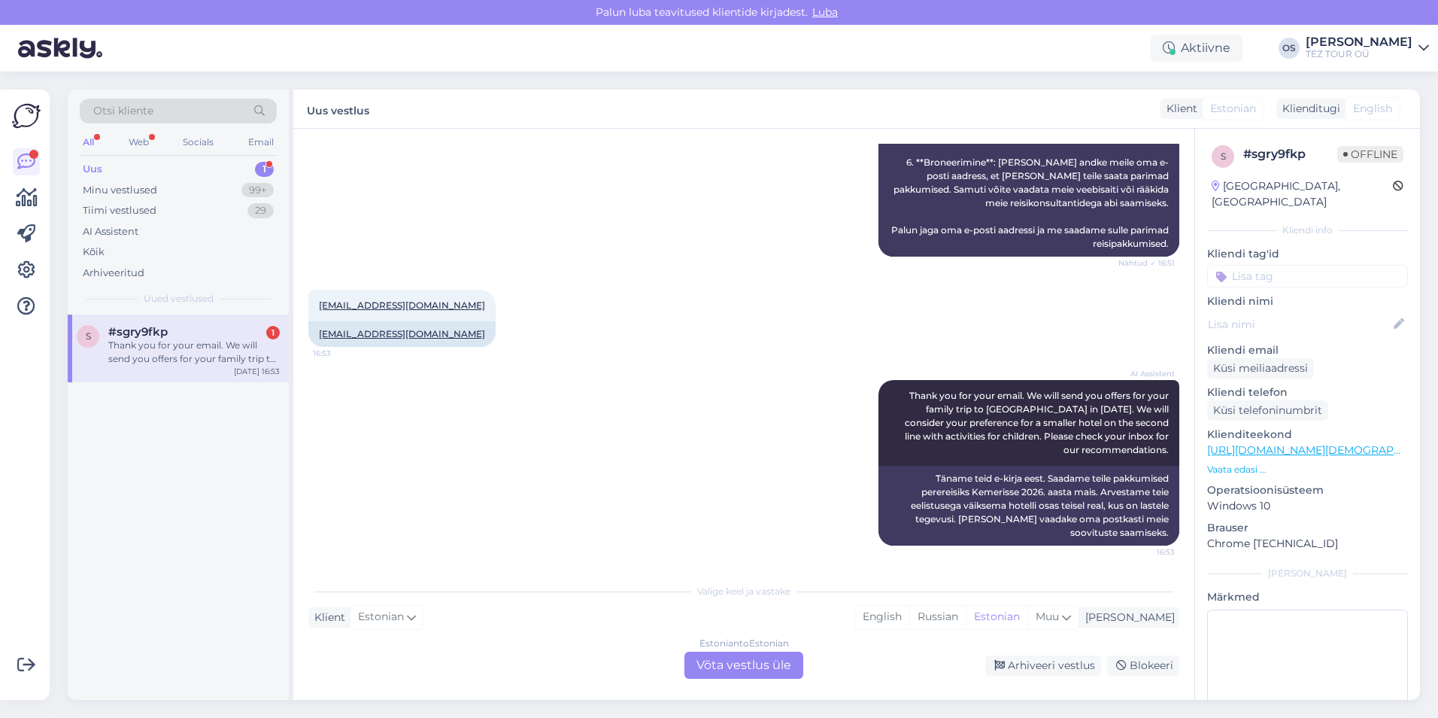
click at [749, 663] on div "Estonian to Estonian Võta vestlus üle" at bounding box center [743, 664] width 119 height 27
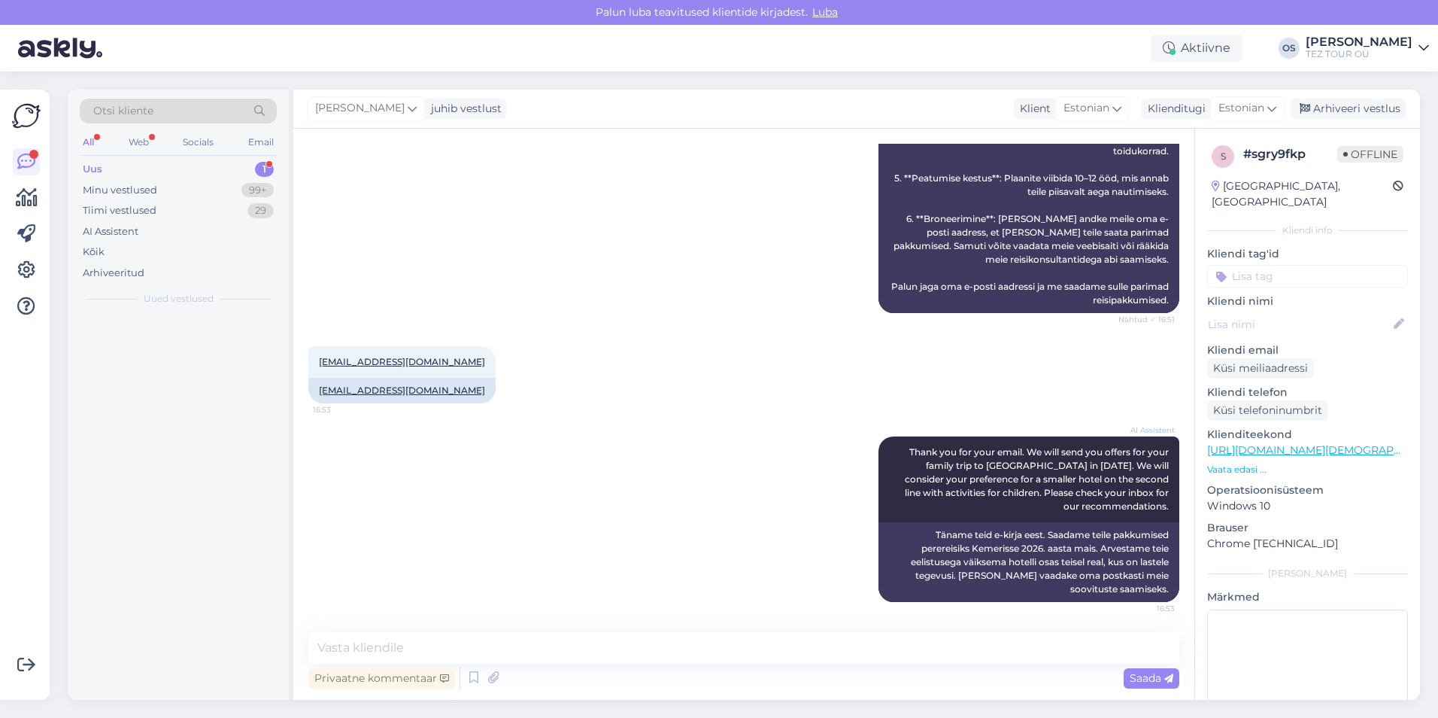
scroll to position [775, 0]
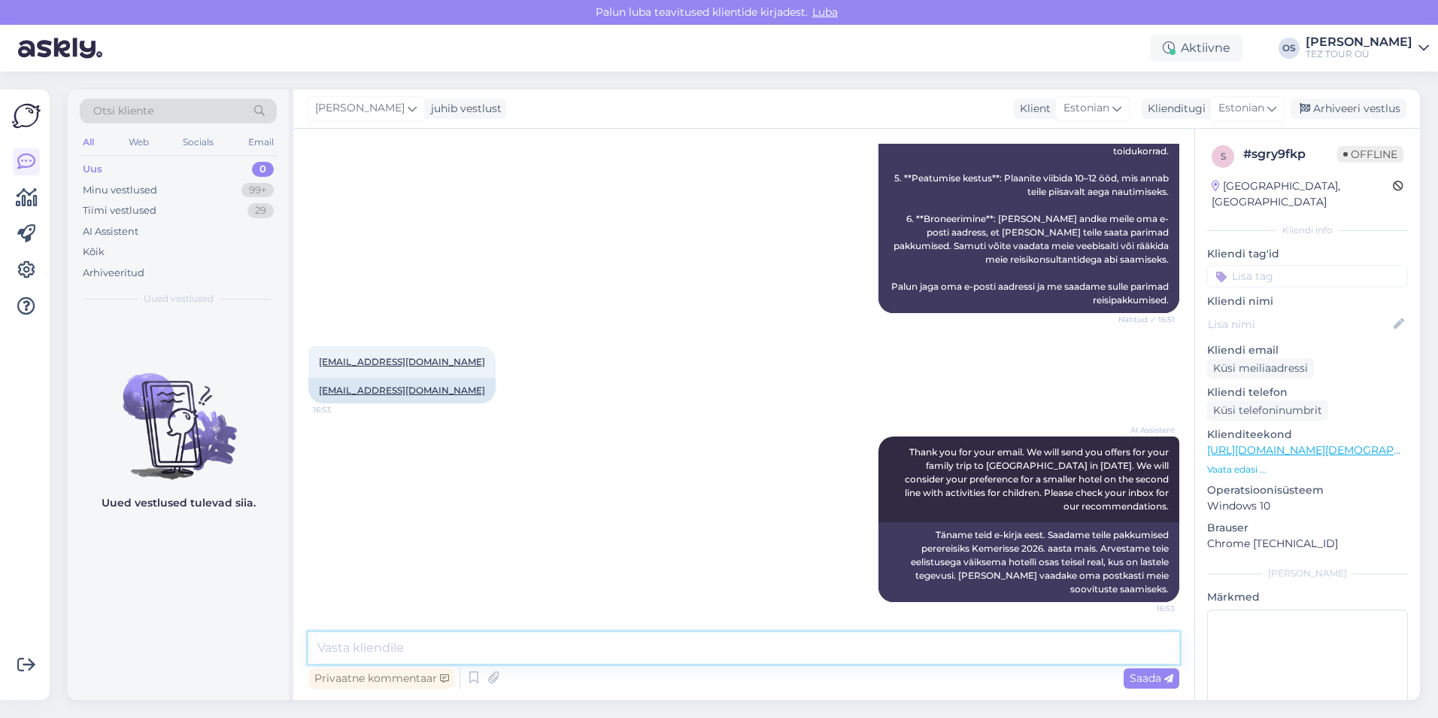
click at [437, 644] on textarea at bounding box center [743, 648] width 871 height 32
type textarea "Tere !"
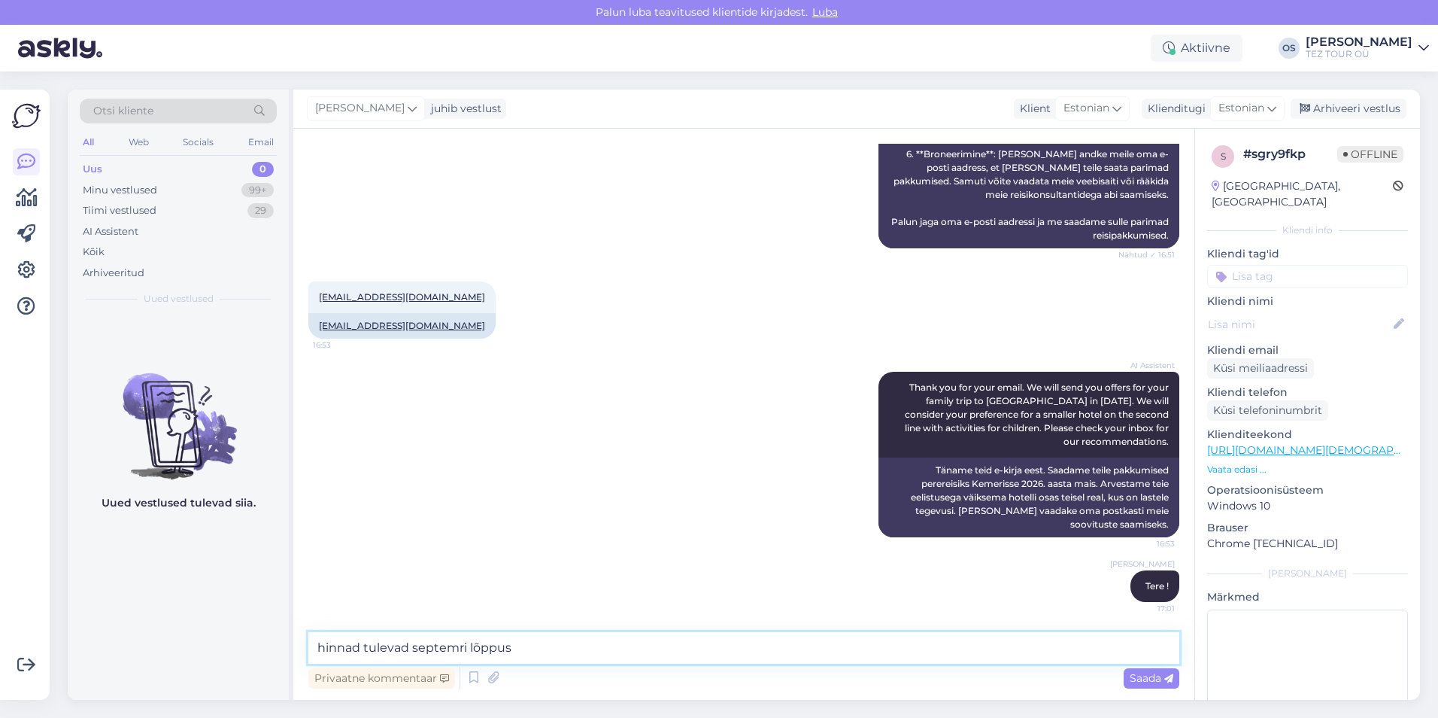
type textarea "hinnad tulevad septembri lõppus"
click at [605, 638] on textarea "hinnad tulevad septembri lõppus" at bounding box center [743, 648] width 871 height 32
